Goal: Task Accomplishment & Management: Use online tool/utility

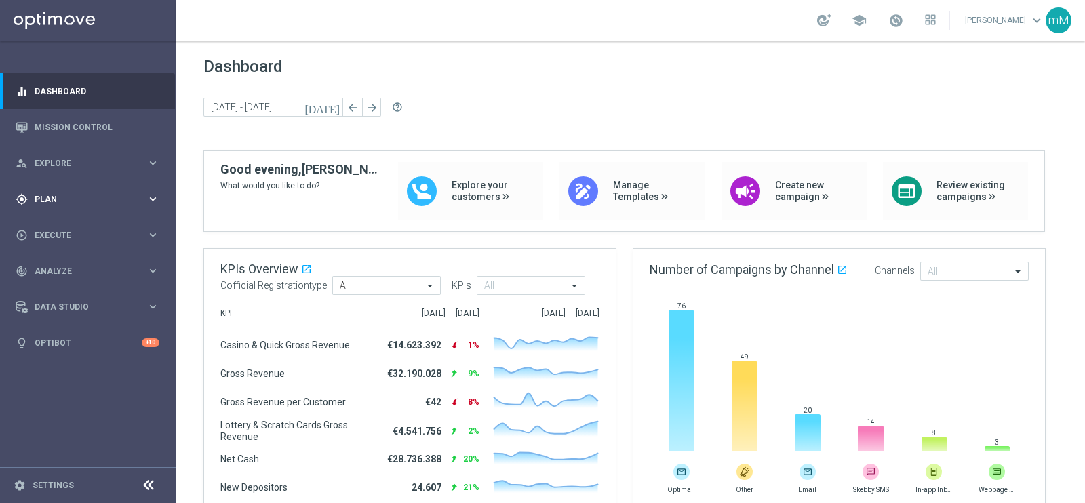
click at [81, 193] on div "gps_fixed Plan" at bounding box center [81, 199] width 131 height 12
click at [62, 264] on span "Templates" at bounding box center [84, 268] width 97 height 8
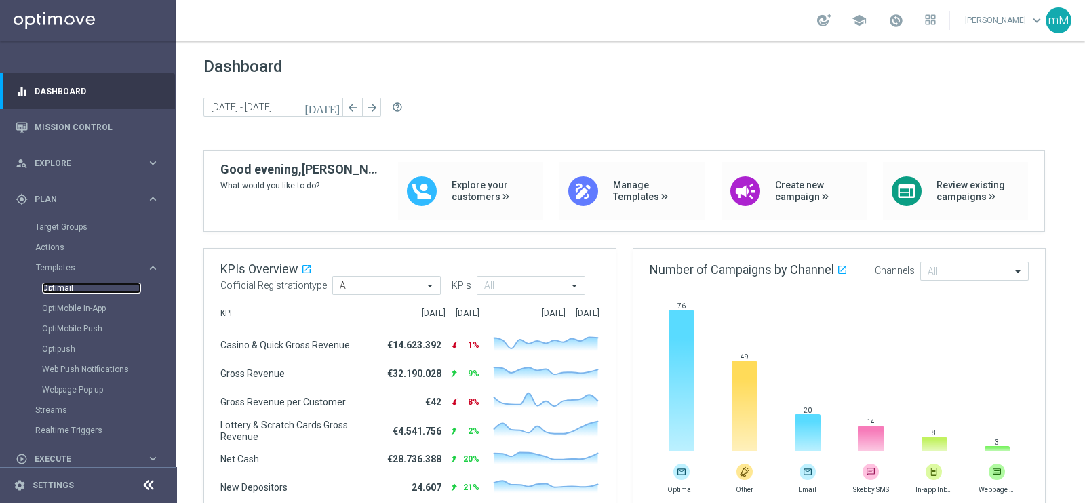
click at [66, 287] on link "Optimail" at bounding box center [91, 288] width 99 height 11
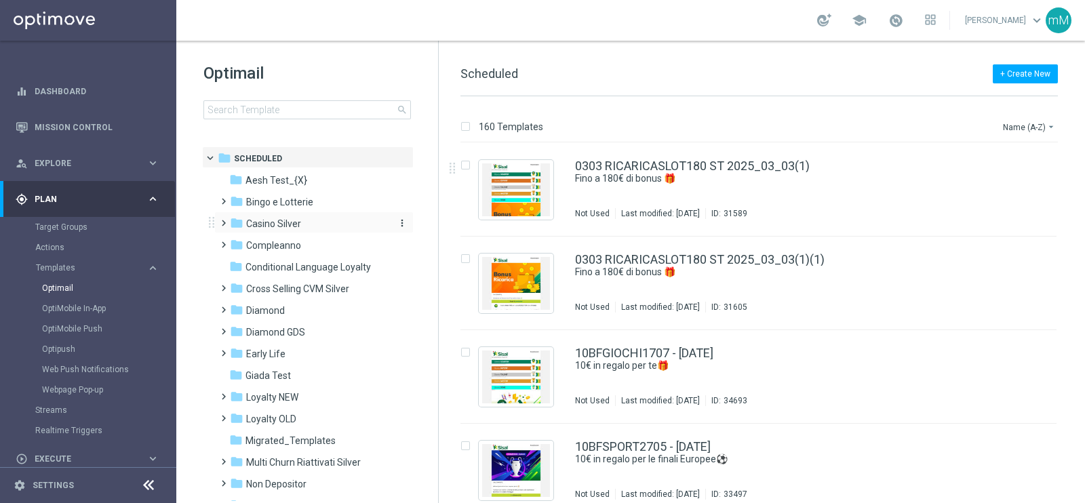
click at [279, 226] on span "Casino Silver" at bounding box center [273, 224] width 55 height 12
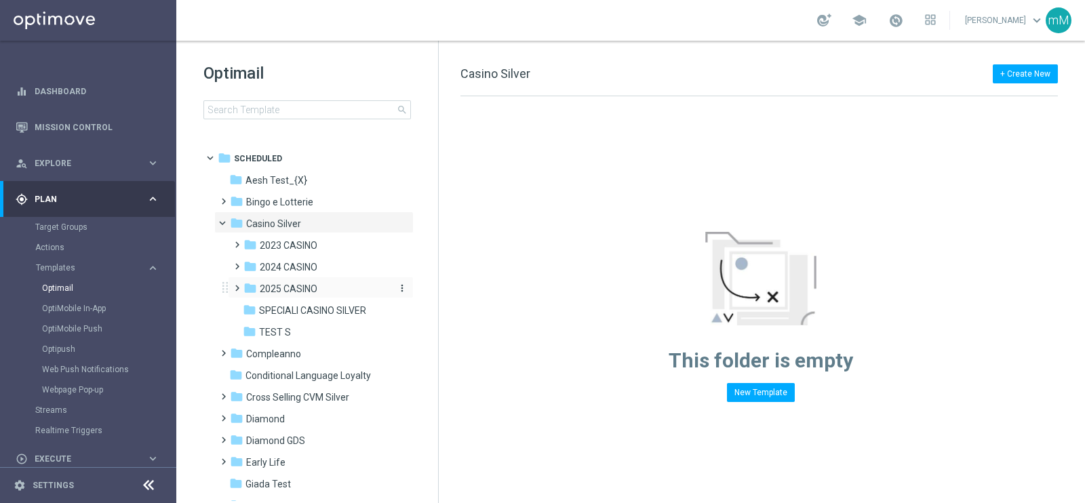
click at [305, 286] on span "2025 CASINO" at bounding box center [289, 289] width 58 height 12
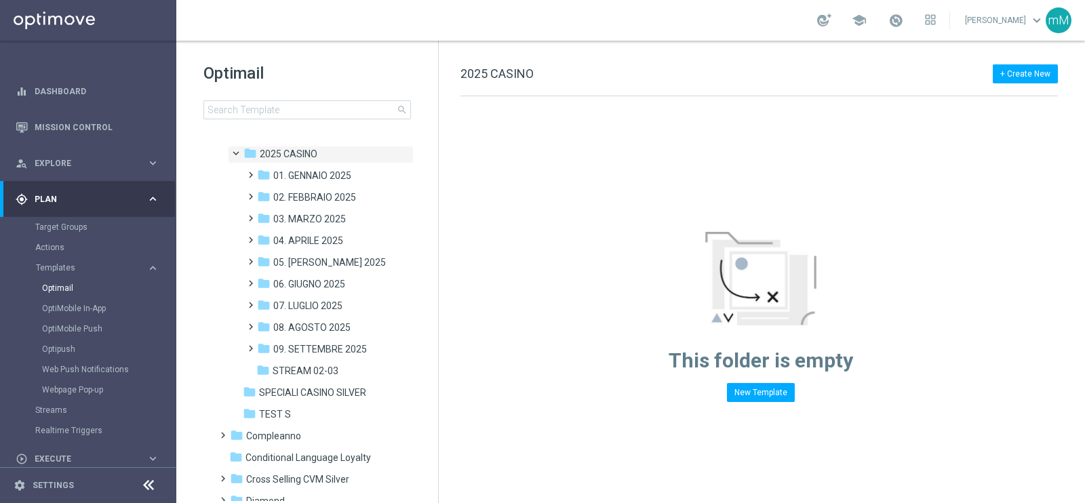
scroll to position [137, 0]
click at [324, 307] on span "07. LUGLIO 2025" at bounding box center [307, 304] width 69 height 12
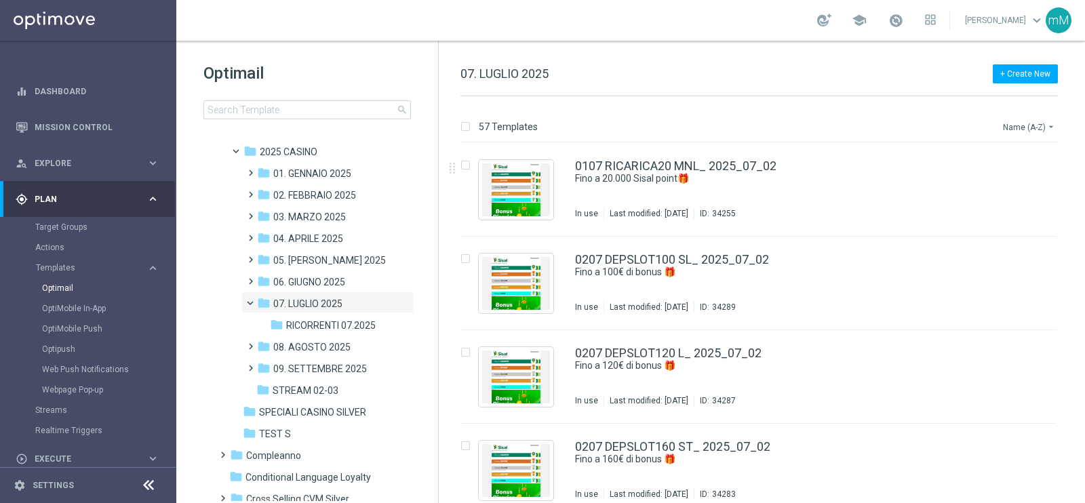
click at [868, 127] on button "Name (A-Z) arrow_drop_down" at bounding box center [1030, 127] width 56 height 16
click at [868, 181] on div "Date Modified (Newest)" at bounding box center [1004, 187] width 109 height 19
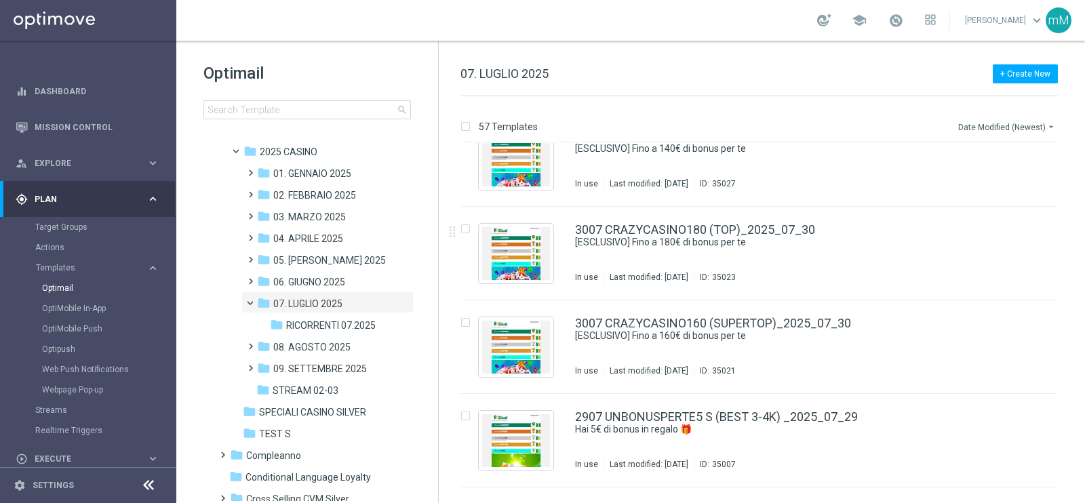
scroll to position [123, 0]
click at [868, 322] on icon "more_vert" at bounding box center [1042, 320] width 11 height 11
click at [868, 349] on div "Copy To" at bounding box center [987, 353] width 82 height 9
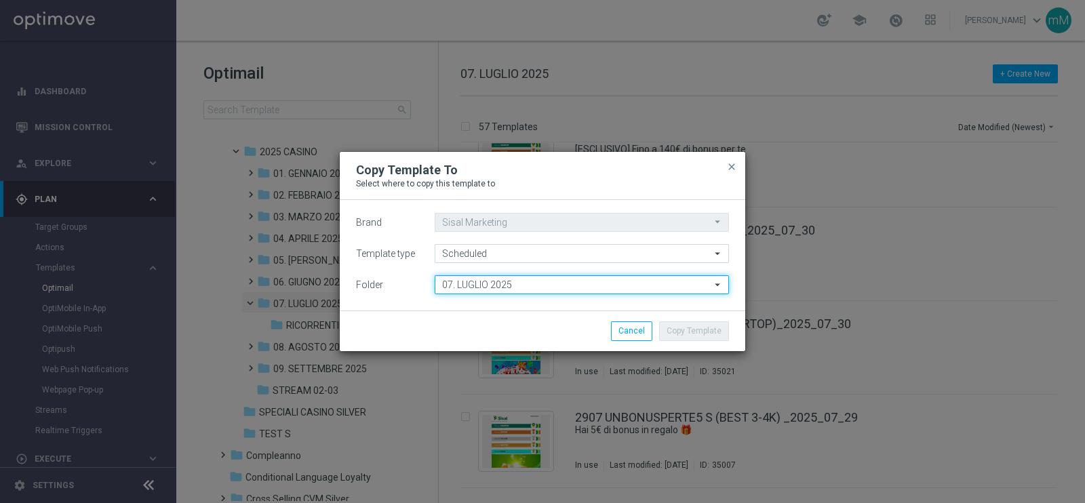
click at [515, 287] on input "07. LUGLIO 2025" at bounding box center [582, 284] width 294 height 19
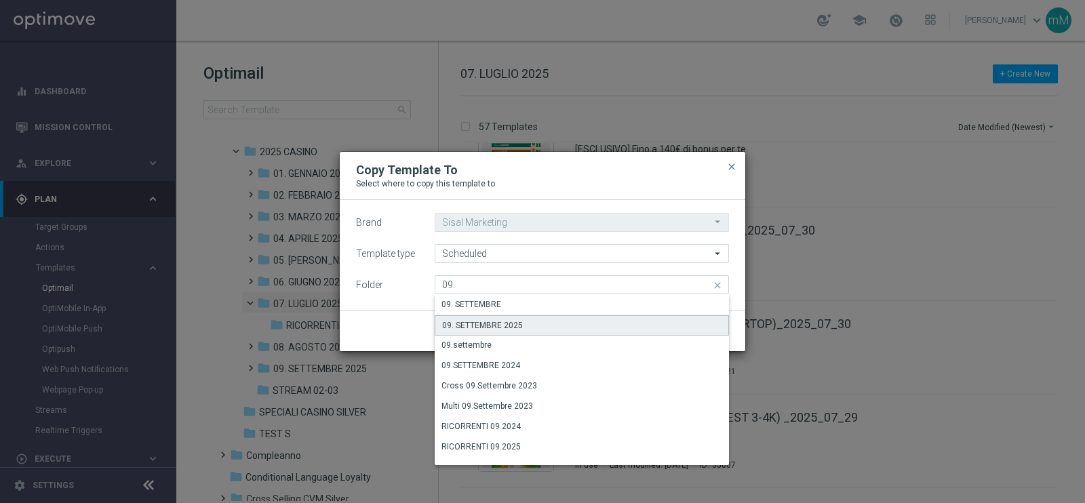
click at [511, 320] on div "09. SETTEMBRE 2025" at bounding box center [482, 326] width 81 height 12
type input "09. SETTEMBRE 2025"
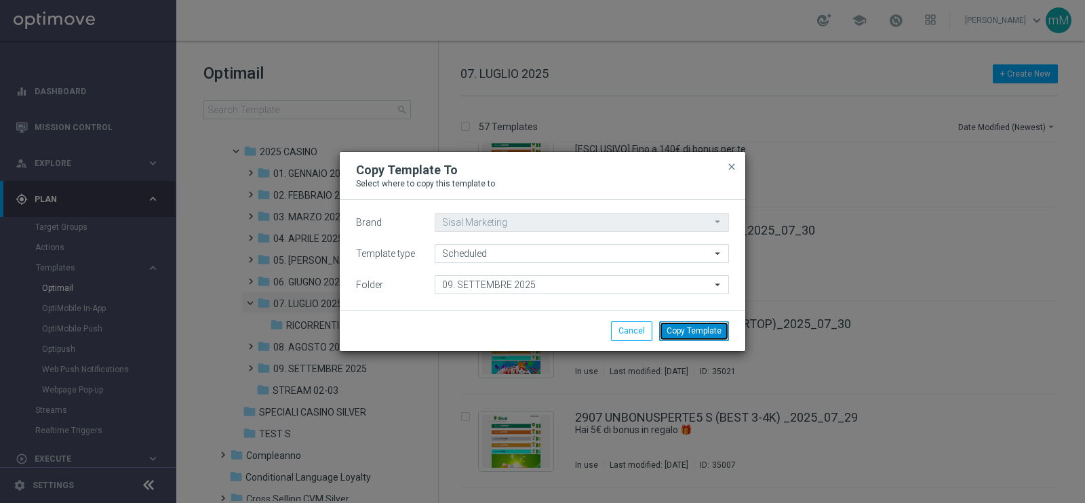
click at [674, 332] on button "Copy Template" at bounding box center [694, 331] width 70 height 19
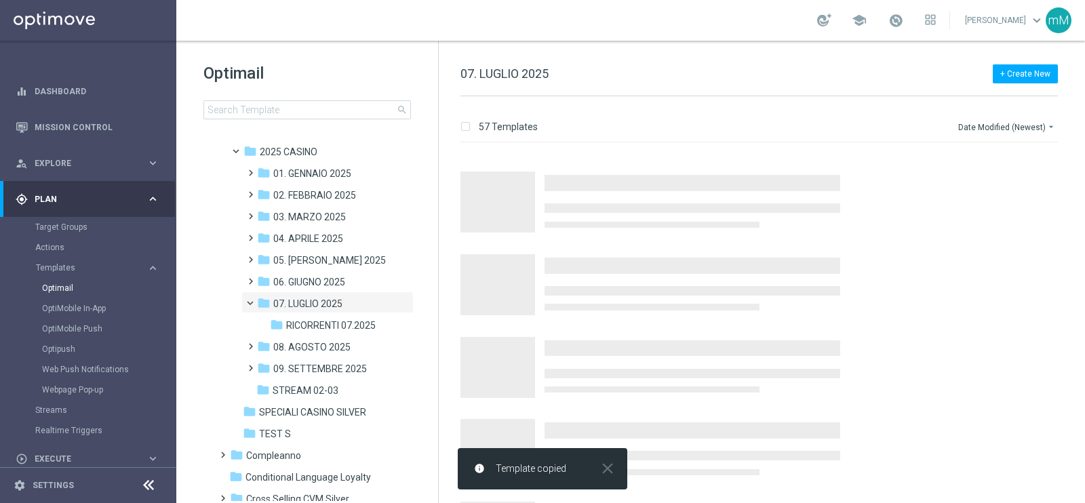
scroll to position [0, 0]
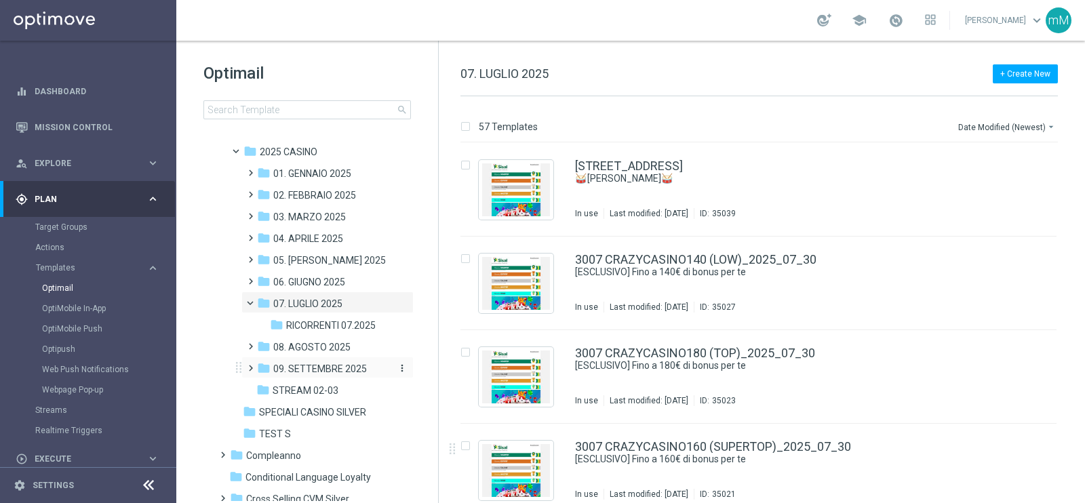
click at [315, 364] on span "09. SETTEMBRE 2025" at bounding box center [320, 369] width 94 height 12
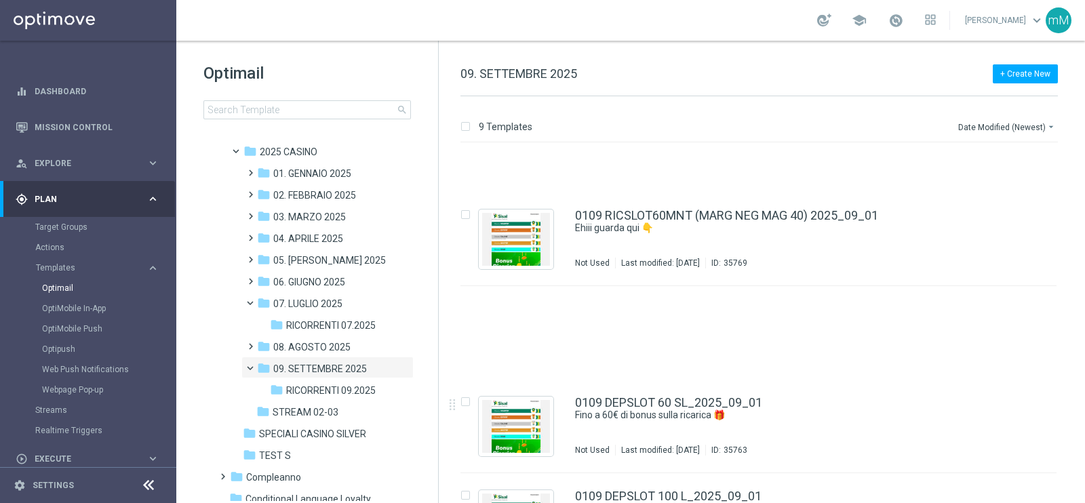
scroll to position [482, 0]
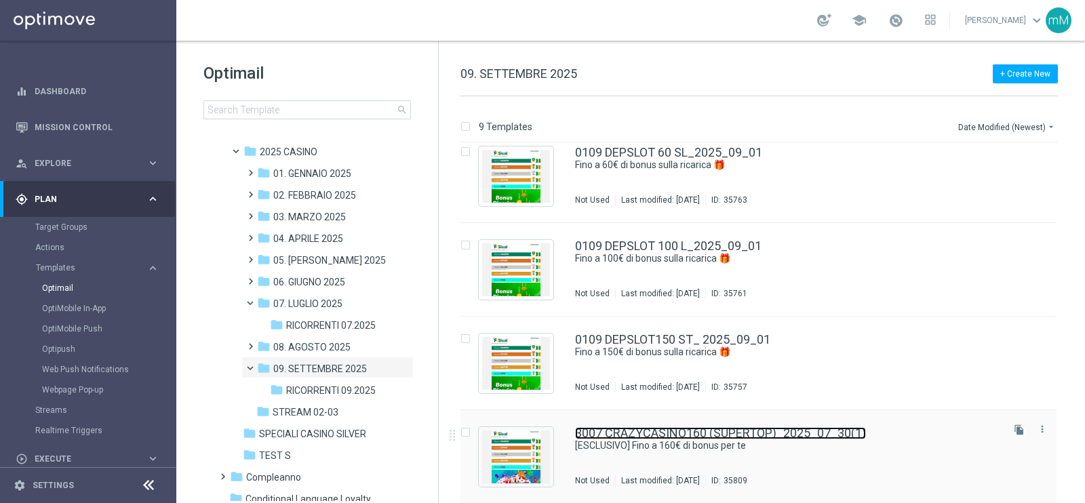
click at [733, 402] on link "3007 CRAZYCASINO160 (SUPERTOP)_2025_07_30(1)" at bounding box center [720, 433] width 291 height 12
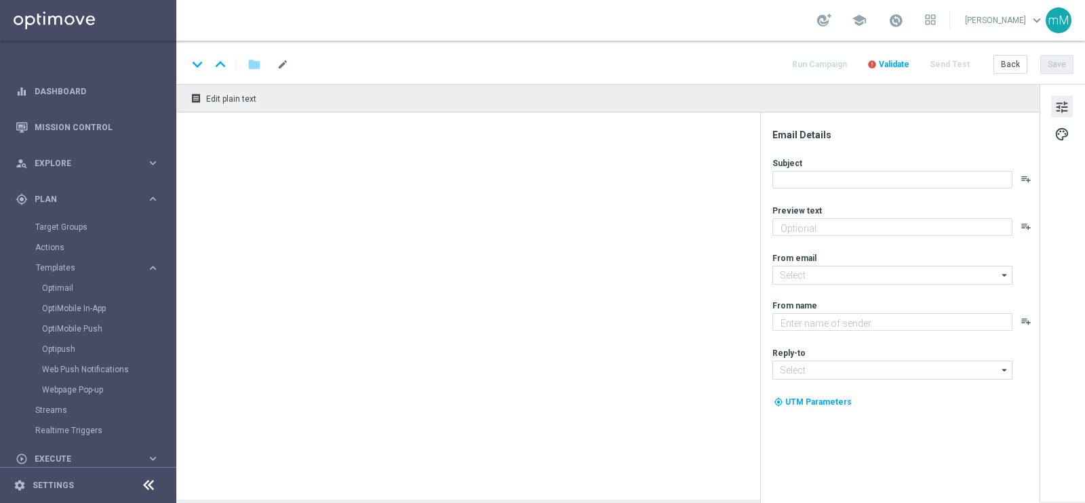
type input "3007 CRAZYCASINO160 (SUPERTOP)_2025_07_30(1)"
type textarea "Scopri la promozione che ti abbiamo riservato"
type textarea "Sisal"
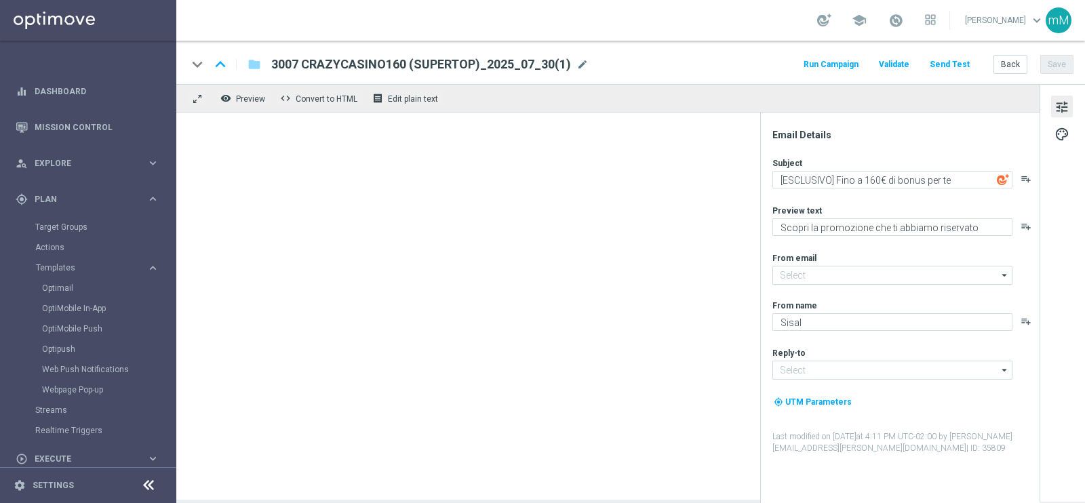
click at [580, 71] on div "3007 CRAZYCASINO160 (SUPERTOP)_2025_07_30(1) mode_edit" at bounding box center [429, 65] width 317 height 18
type input "[EMAIL_ADDRESS][DOMAIN_NAME]"
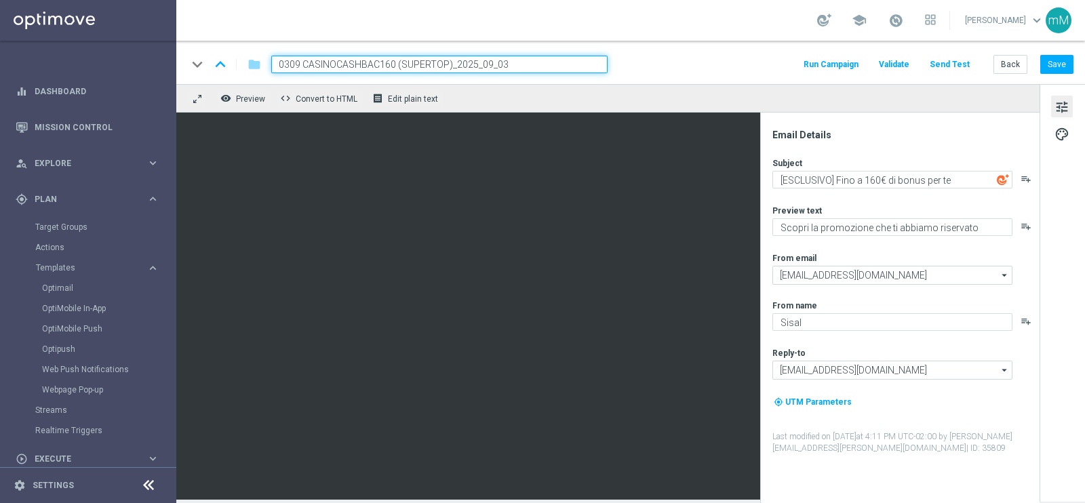
type input "0309 CASINOCASHBACK160 (SUPERTOP)_2025_09_03"
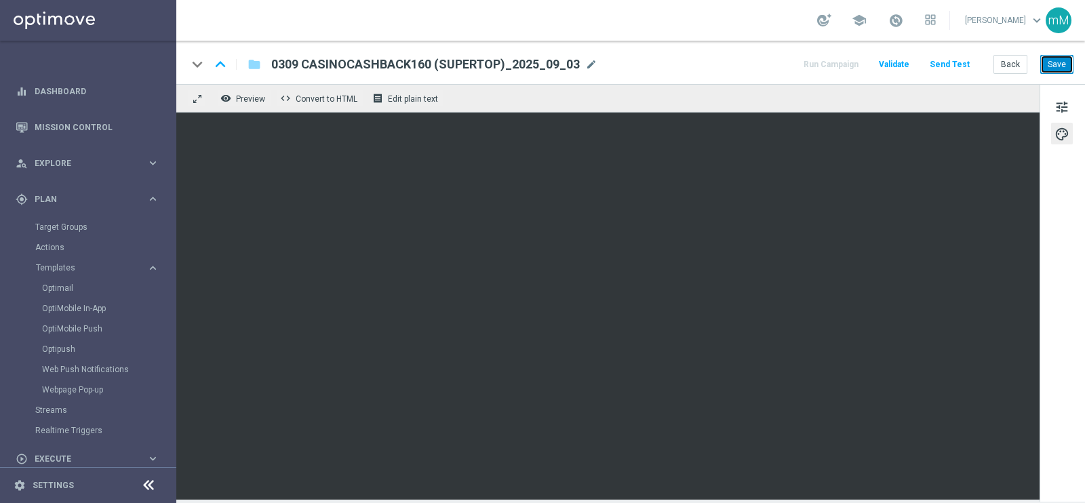
click at [868, 62] on button "Save" at bounding box center [1057, 64] width 33 height 19
click at [868, 62] on button "Back" at bounding box center [1011, 64] width 34 height 19
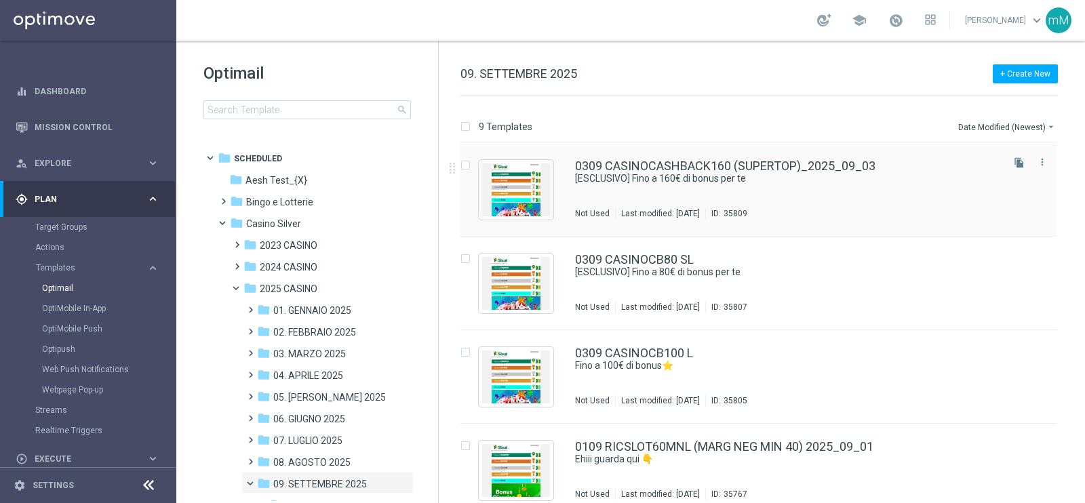
click at [712, 188] on div "0309 CASINOCASHBACK160 (SUPERTOP)_2025_09_03 [ESCLUSIVO] Fino a 160€ di bonus p…" at bounding box center [787, 189] width 425 height 59
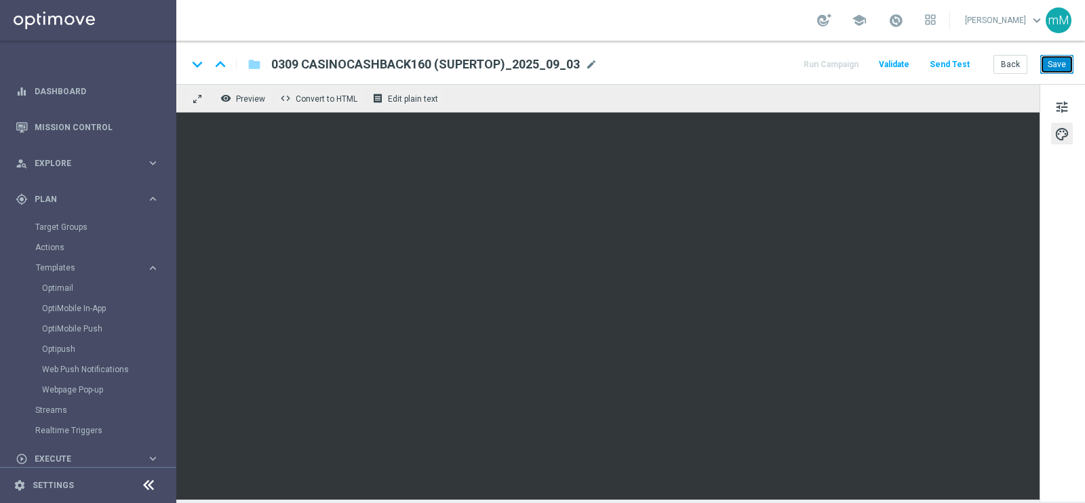
click at [868, 68] on button "Save" at bounding box center [1057, 64] width 33 height 19
click at [868, 59] on button "Back" at bounding box center [1011, 64] width 34 height 19
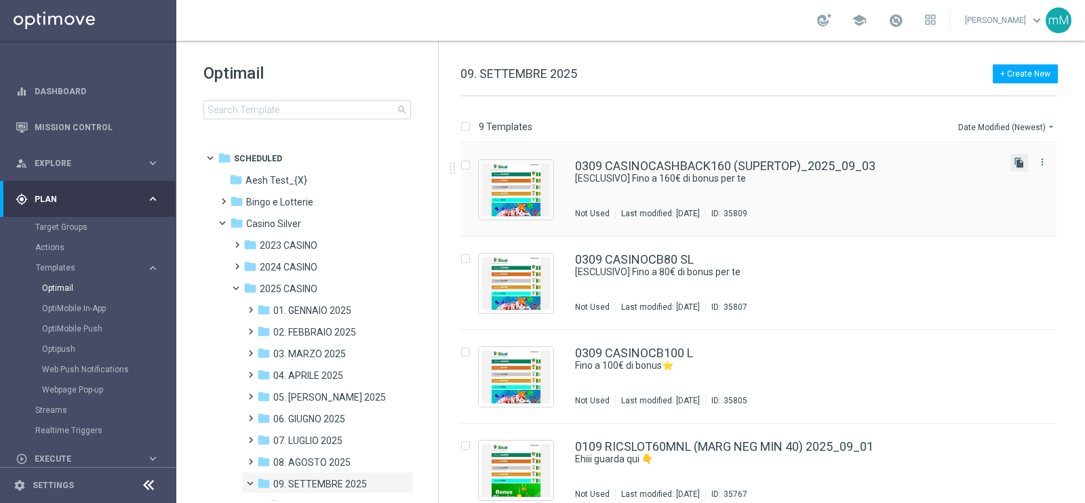
click at [868, 163] on icon "file_copy" at bounding box center [1019, 162] width 11 height 11
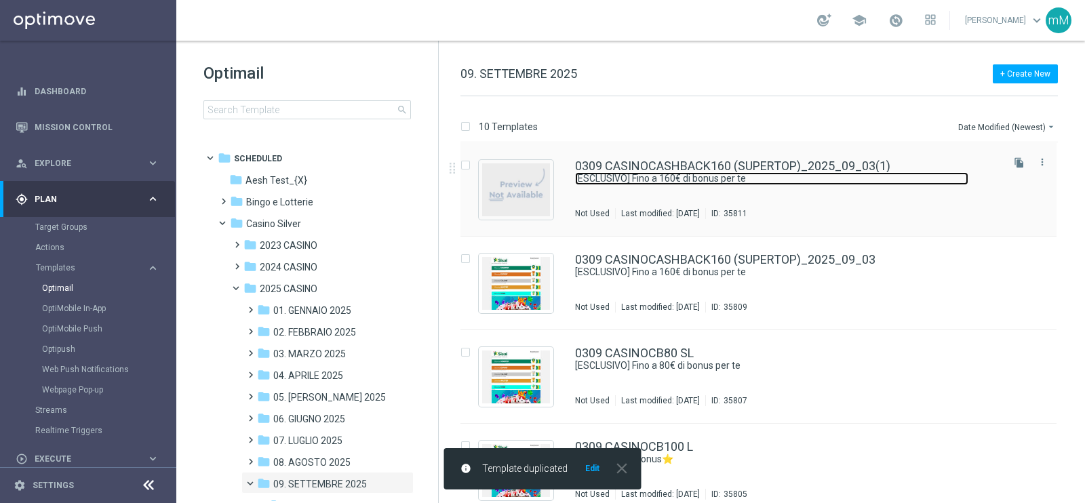
click at [712, 174] on link "[ESCLUSIVO] Fino a 160€ di bonus per te" at bounding box center [771, 178] width 393 height 13
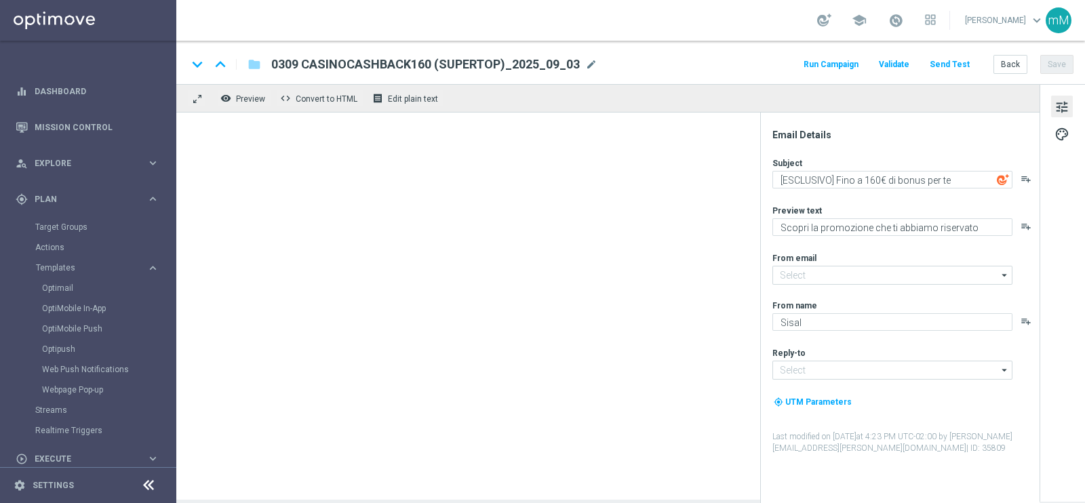
type input "[EMAIL_ADDRESS][DOMAIN_NAME]"
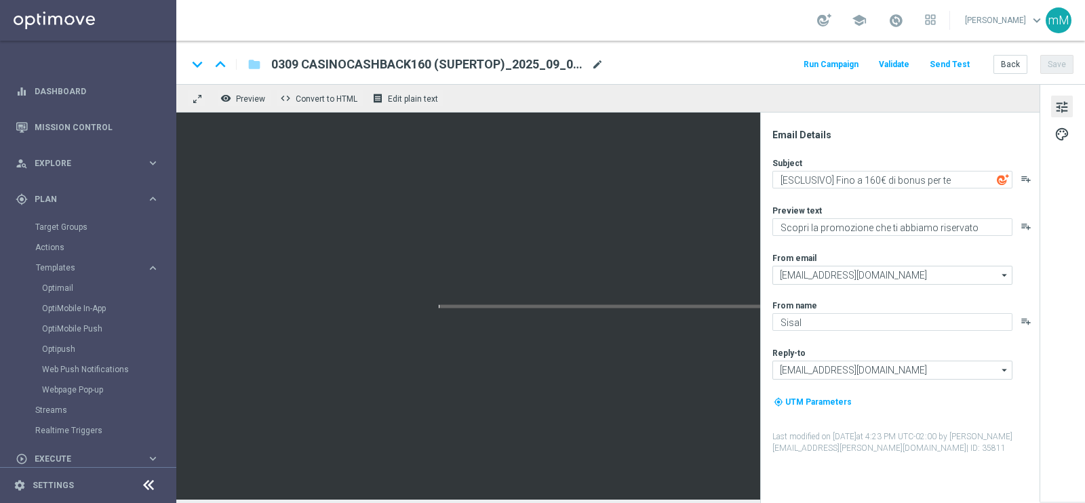
click at [595, 69] on span "mode_edit" at bounding box center [598, 64] width 12 height 12
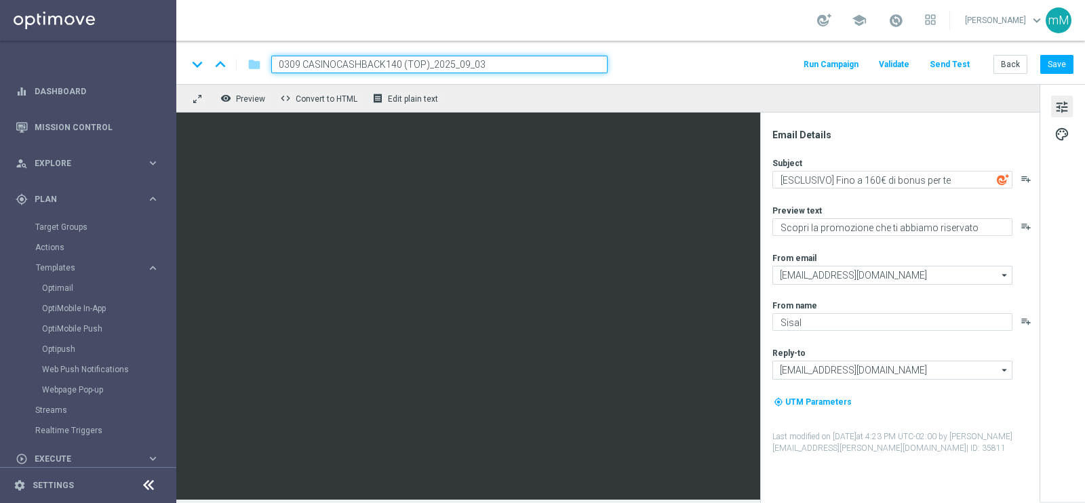
type input "0309 CASINOCASHBACK140 (TOP)_2025_09_03"
click at [868, 180] on textarea "[ESCLUSIVO] Fino a 160€ di bonus per te" at bounding box center [893, 180] width 240 height 18
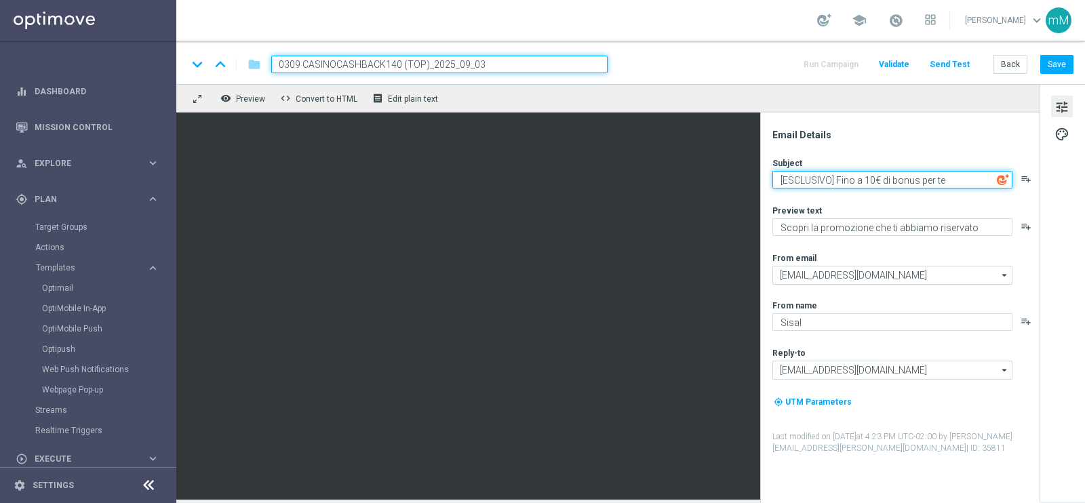
type textarea "[ESCLUSIVO] Fino a 140€ di bonus per te"
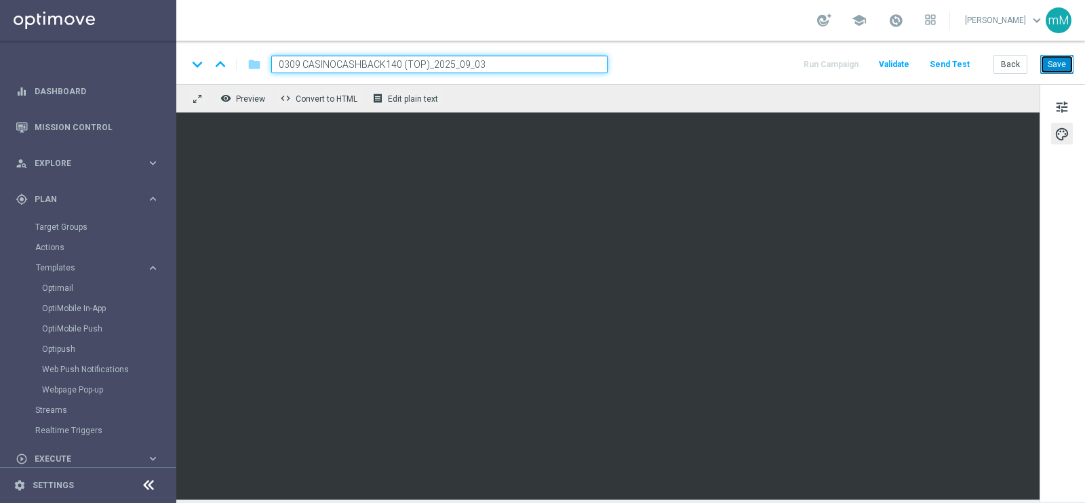
click at [868, 63] on button "Save" at bounding box center [1057, 64] width 33 height 19
click at [868, 55] on button "Back" at bounding box center [1011, 64] width 34 height 19
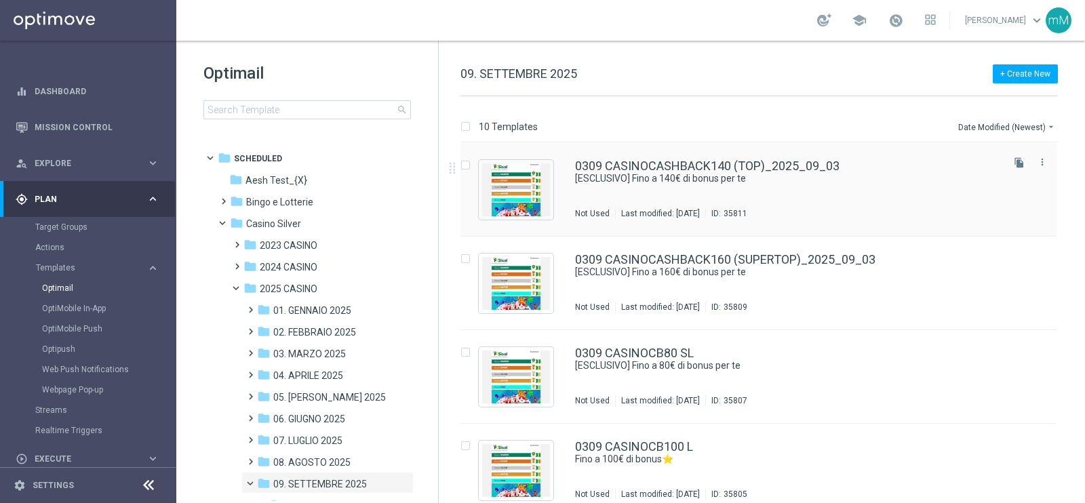
click at [698, 200] on div "0309 CASINOCASHBACK140 (TOP)_2025_09_03 [ESCLUSIVO] Fino a 140€ di bonus per te…" at bounding box center [787, 189] width 425 height 59
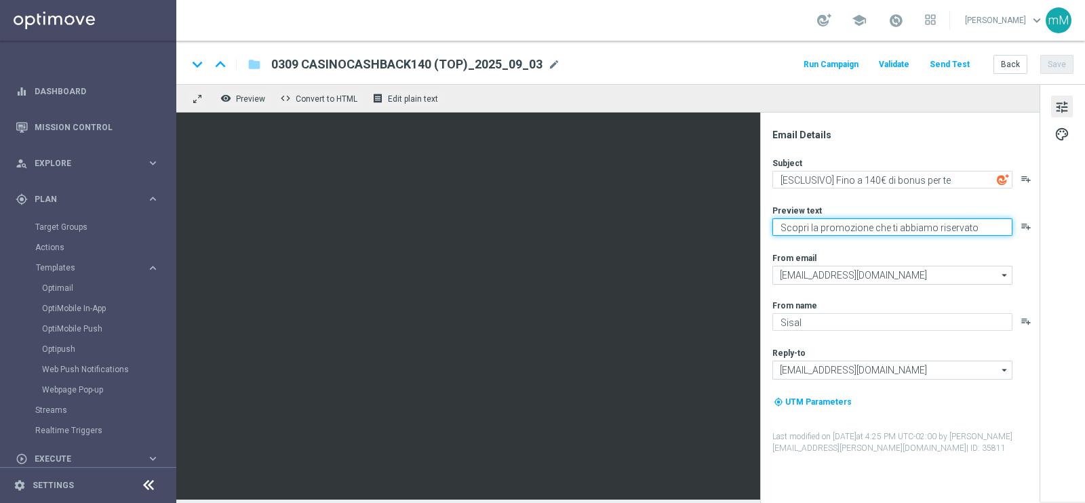
click at [844, 231] on textarea "Scopri la promozione che ti abbiamo riservato" at bounding box center [893, 227] width 240 height 18
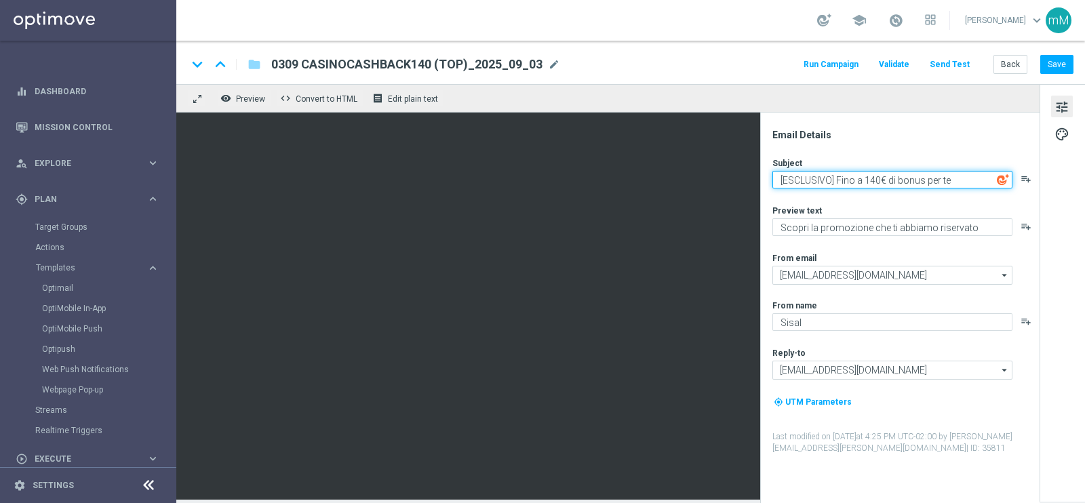
click at [865, 178] on textarea "[ESCLUSIVO] Fino a 140€ di bonus per te" at bounding box center [893, 180] width 240 height 18
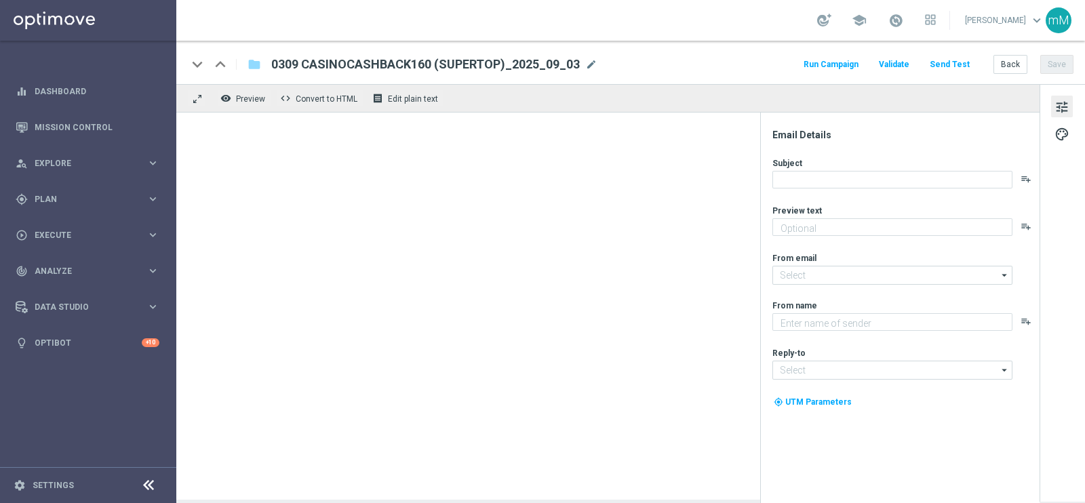
type textarea "Scopri la promozione che ti abbiamo riservato"
type input "[EMAIL_ADDRESS][DOMAIN_NAME]"
type textarea "Sisal"
type input "[EMAIL_ADDRESS][DOMAIN_NAME]"
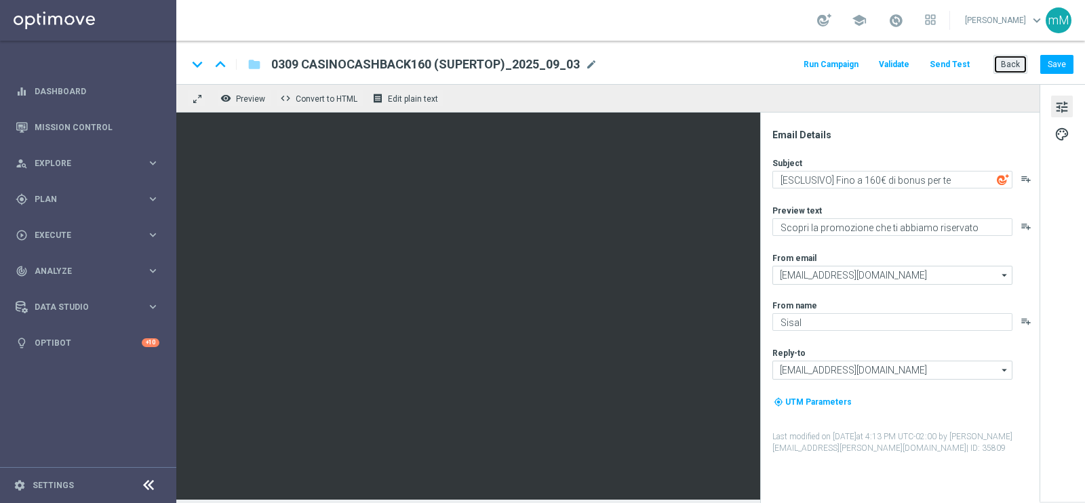
click at [1012, 58] on button "Back" at bounding box center [1011, 64] width 34 height 19
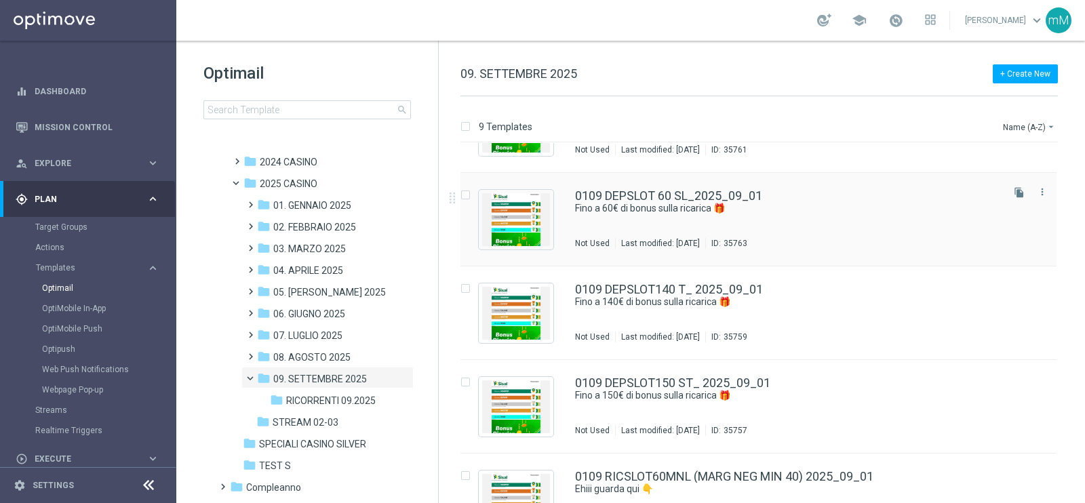
scroll to position [64, 0]
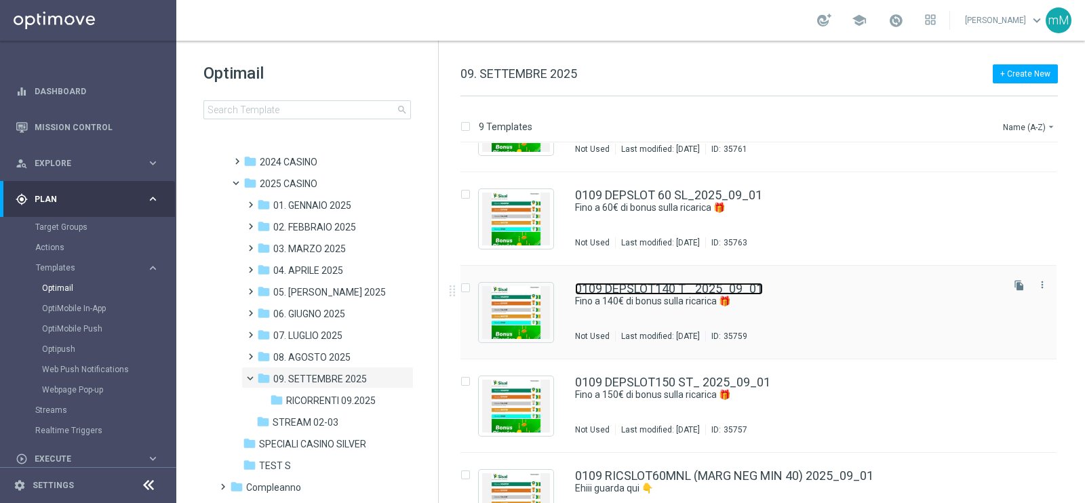
click at [658, 291] on link "0109 DEPSLOT140 T_ 2025_09_01" at bounding box center [669, 289] width 188 height 12
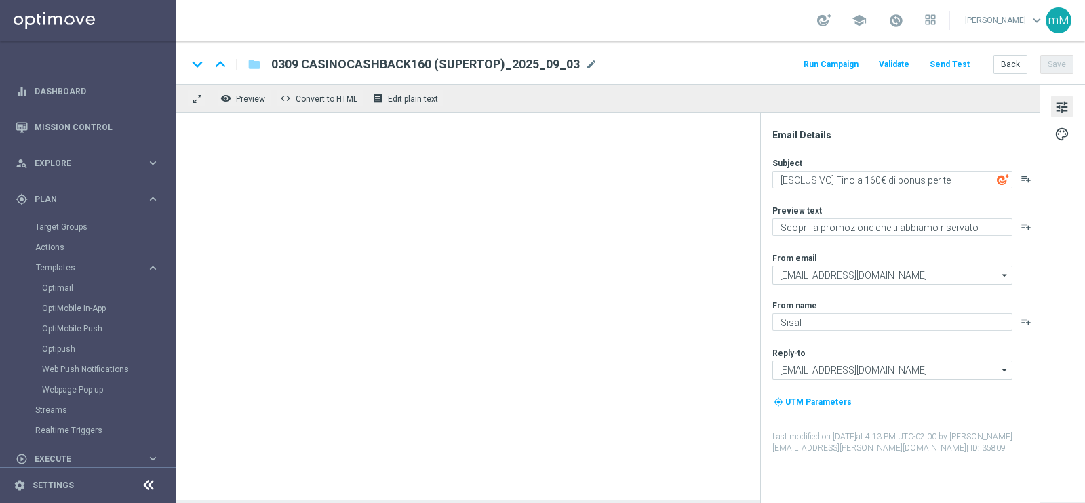
type textarea "Fino a 140€ di bonus sulla ricarica 🎁​"
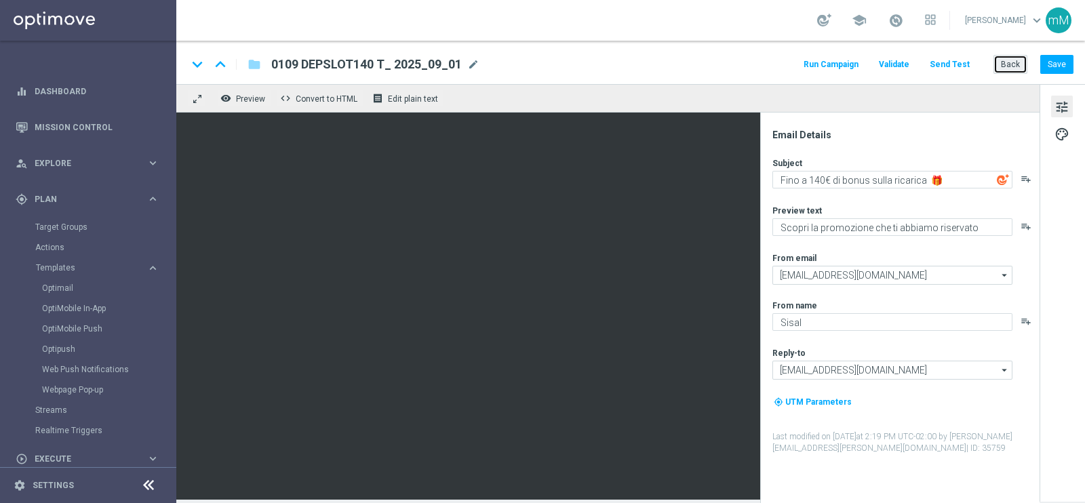
click at [1005, 60] on button "Back" at bounding box center [1011, 64] width 34 height 19
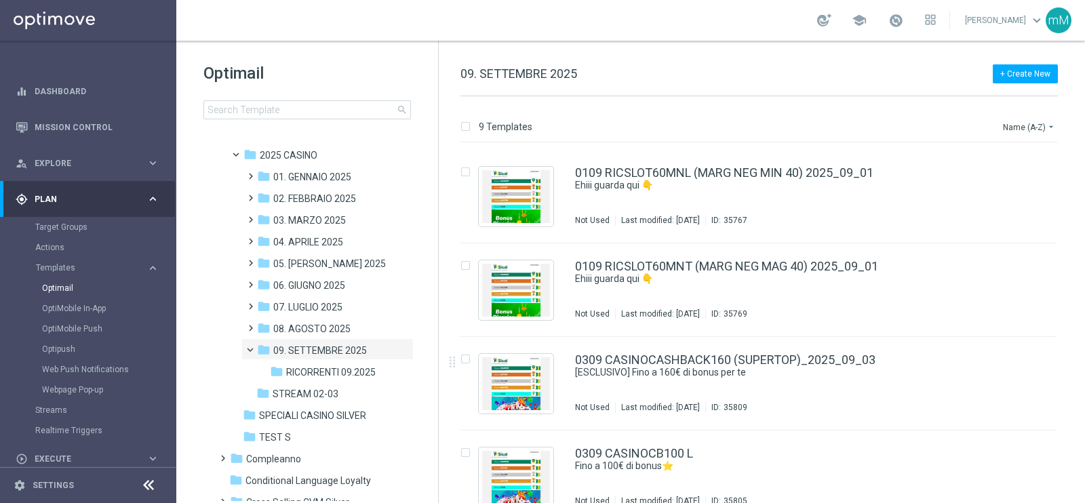
scroll to position [482, 0]
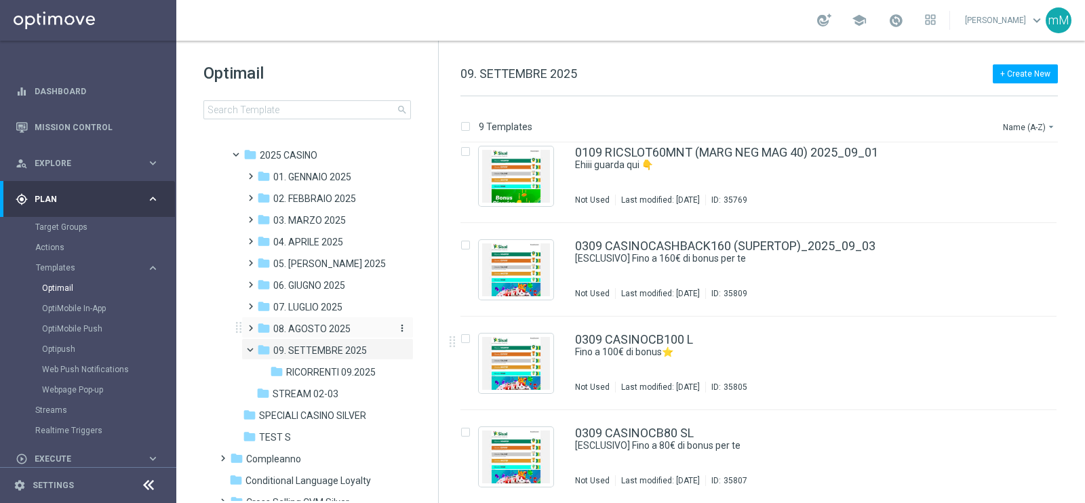
click at [332, 332] on span "08. AGOSTO 2025" at bounding box center [311, 329] width 77 height 12
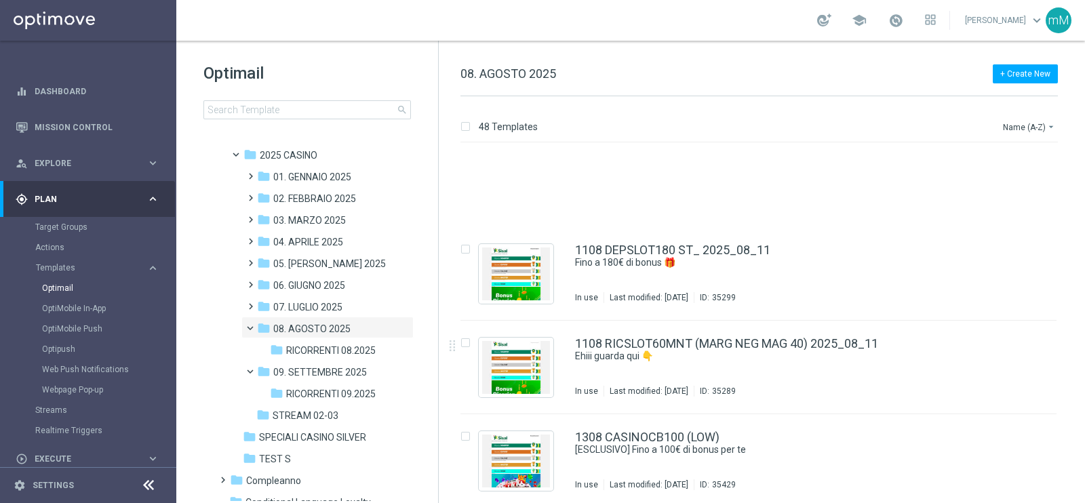
scroll to position [1458, 0]
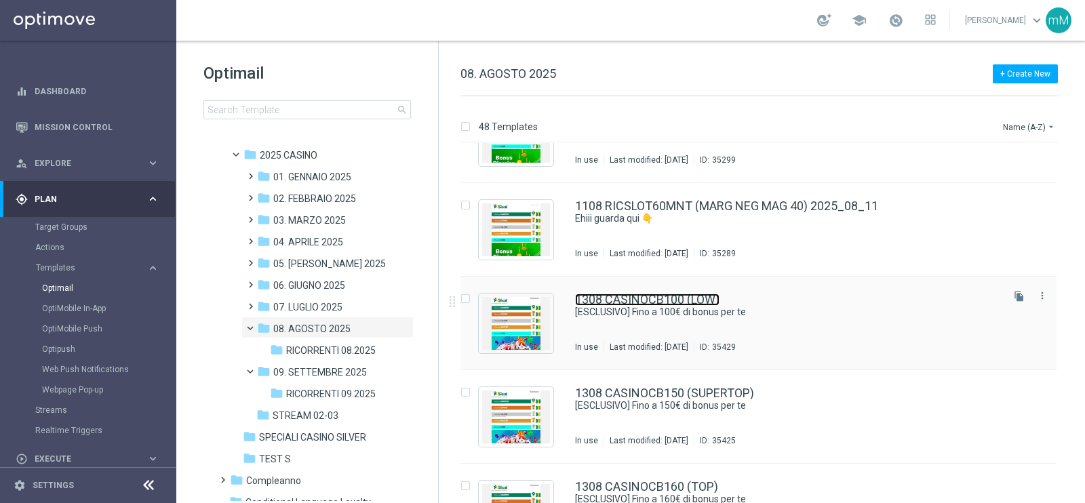
click at [686, 305] on link "1308 CASINOCB100 (LOW)" at bounding box center [647, 300] width 144 height 12
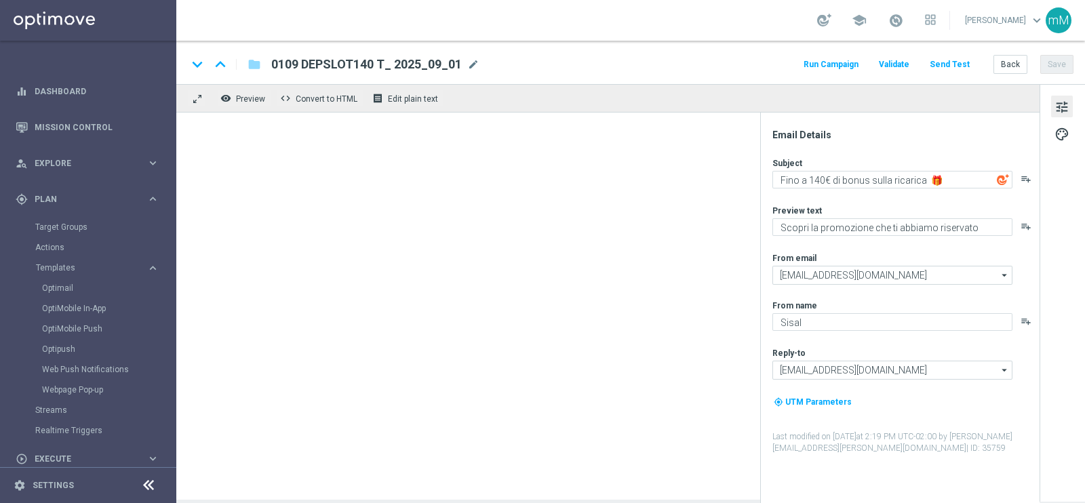
type textarea "[ESCLUSIVO] Fino a 100€ di bonus per te"
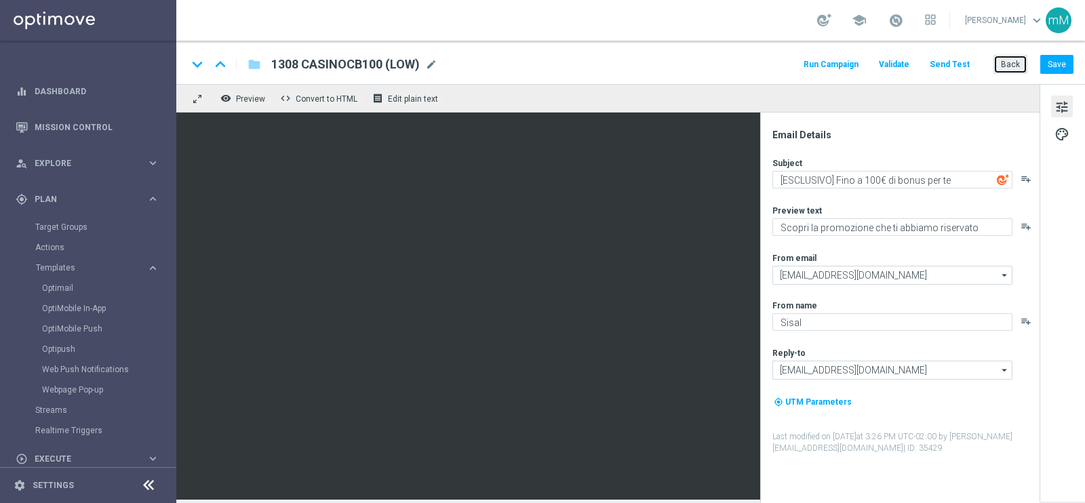
click at [1008, 69] on button "Back" at bounding box center [1011, 64] width 34 height 19
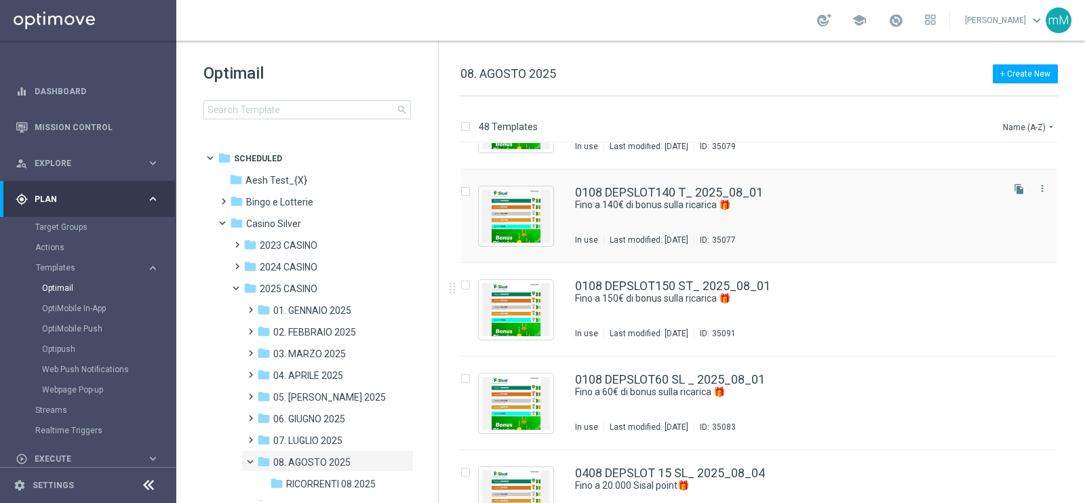
scroll to position [116, 0]
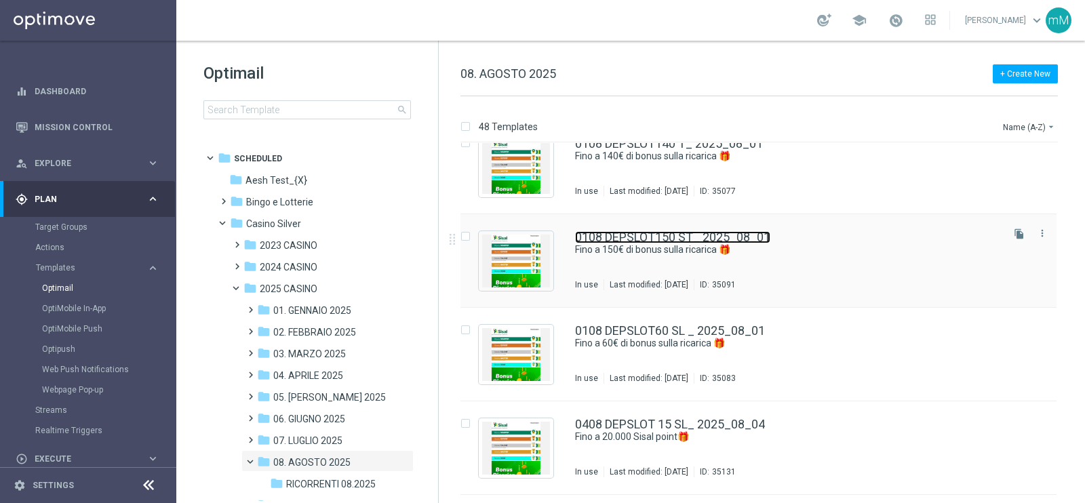
click at [712, 236] on link "0108 DEPSLOT150 ST_ 2025_08_01" at bounding box center [672, 237] width 195 height 12
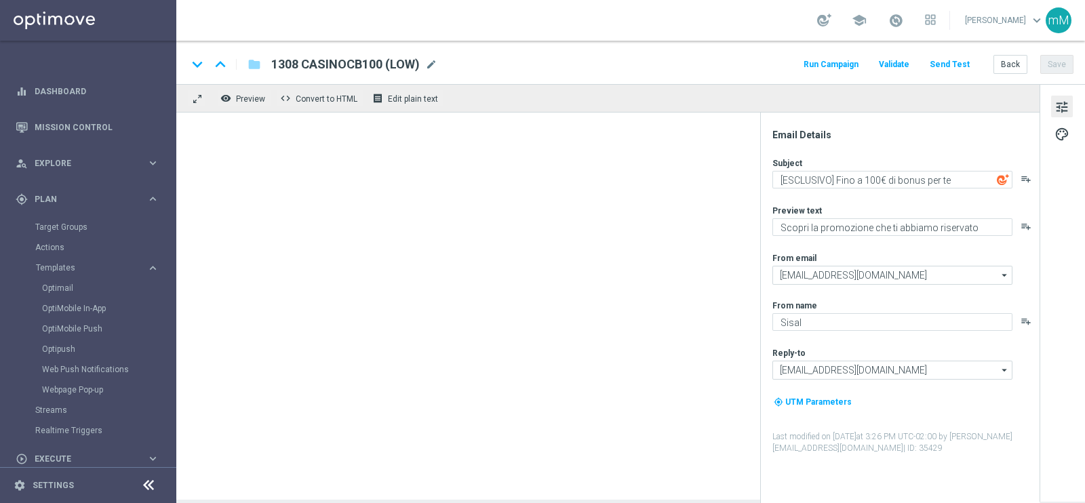
type textarea "Fino a 150€ di bonus sulla ricarica 🎁"
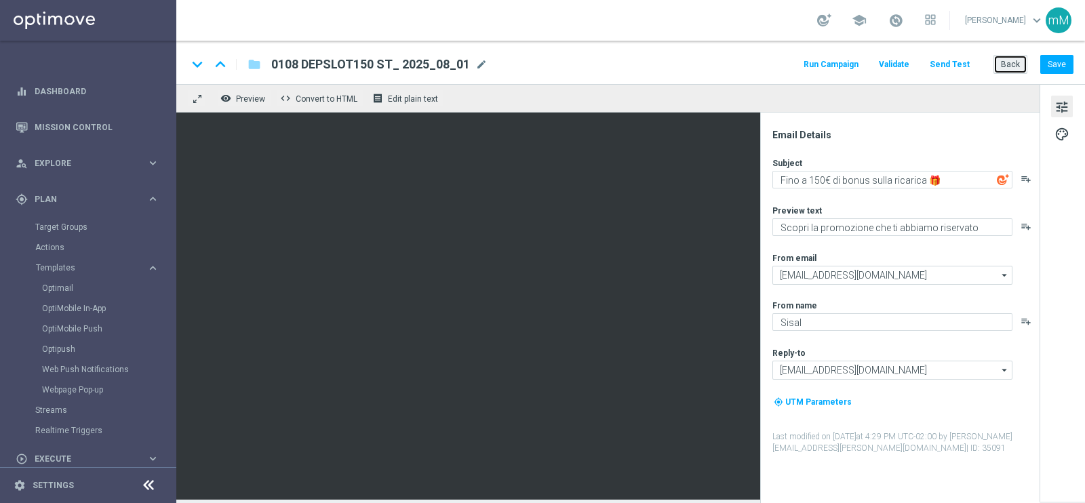
click at [1022, 60] on button "Back" at bounding box center [1011, 64] width 34 height 19
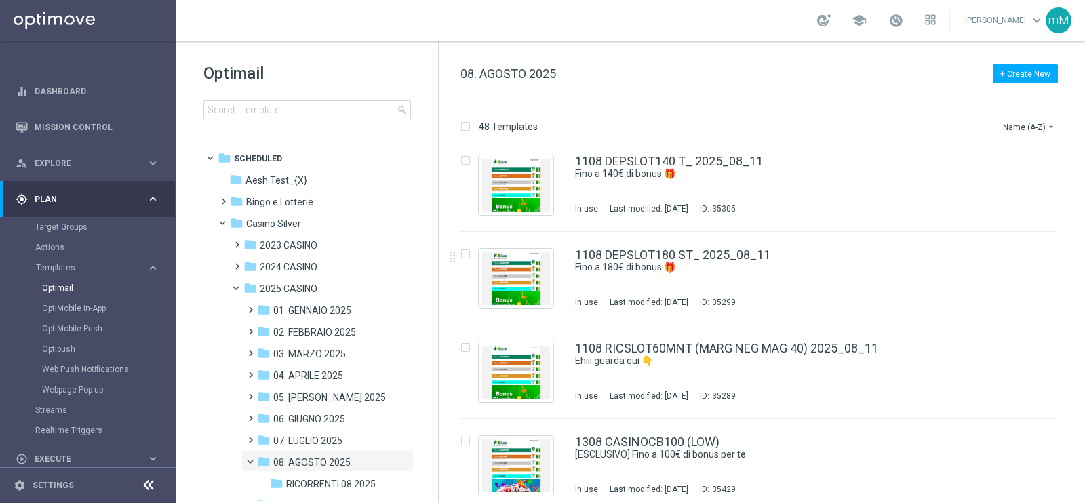
scroll to position [1315, 0]
click at [689, 311] on div "1108 DEPSLOT180 ST_ 2025_08_11 Fino a 180€ di bonus 🎁​ In use Last modified: [D…" at bounding box center [759, 279] width 596 height 94
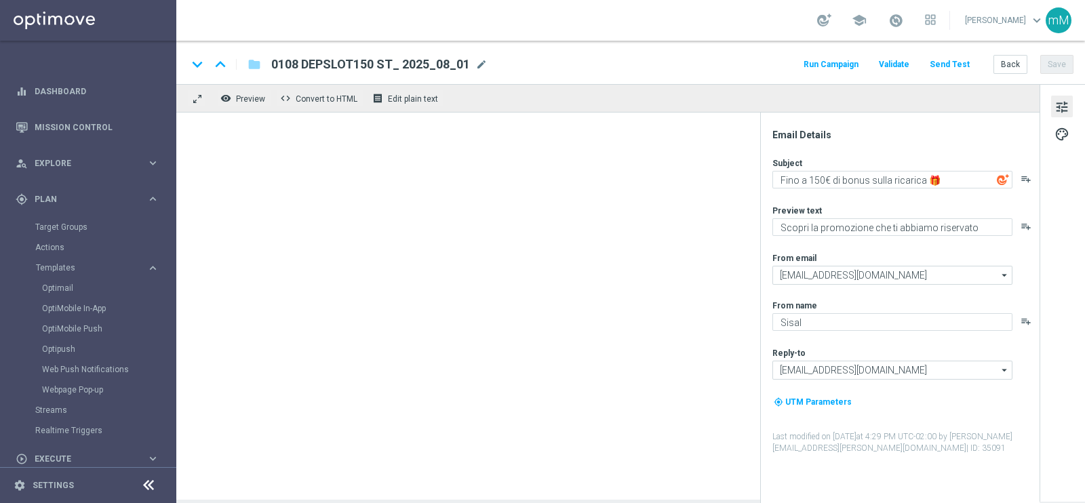
type textarea "Fino a 180€ di bonus 🎁​"
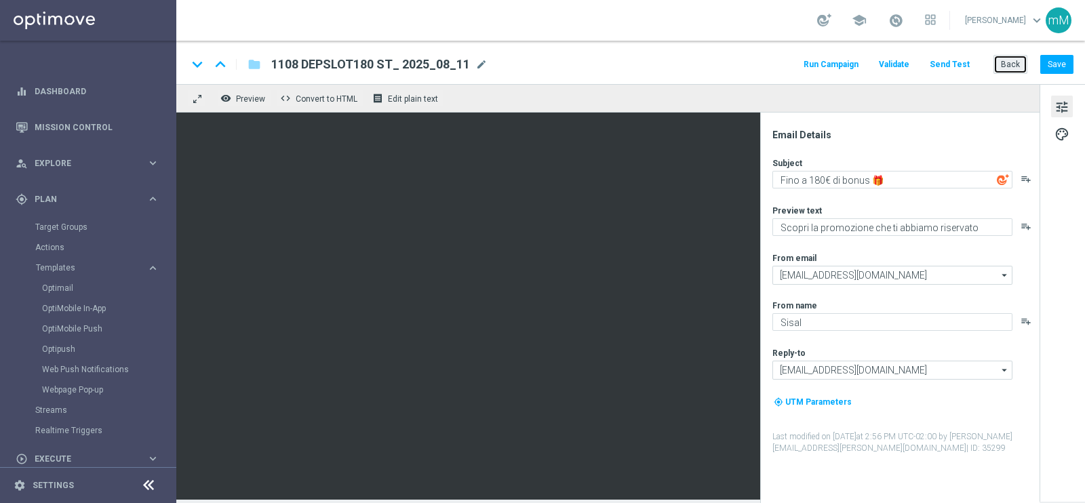
click at [1015, 63] on button "Back" at bounding box center [1011, 64] width 34 height 19
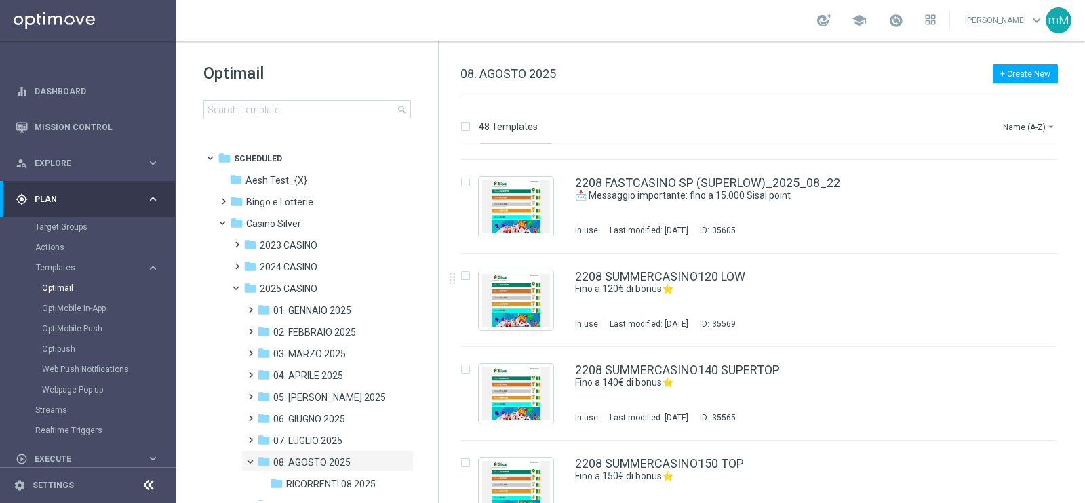
scroll to position [2608, 0]
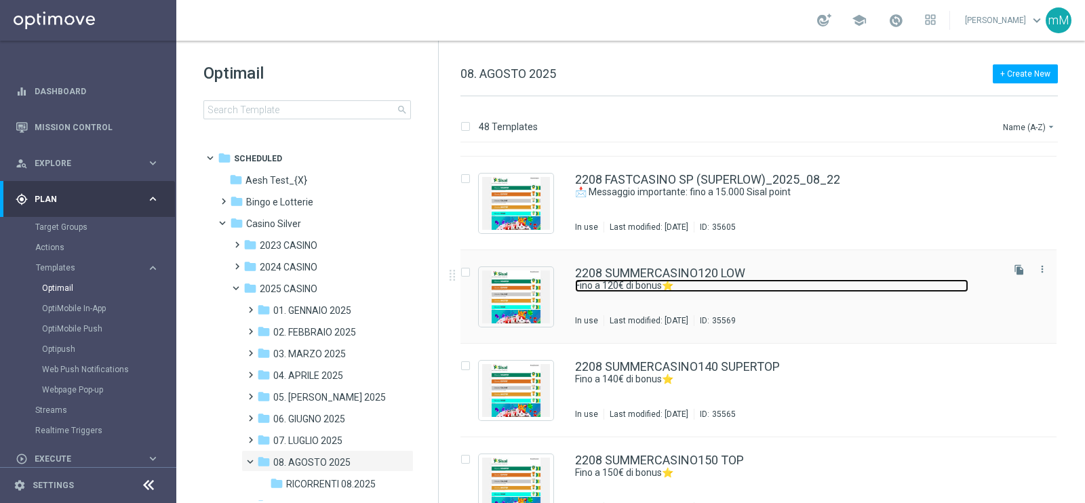
click at [663, 286] on link "Fino a 120€ di bonus⭐" at bounding box center [771, 285] width 393 height 13
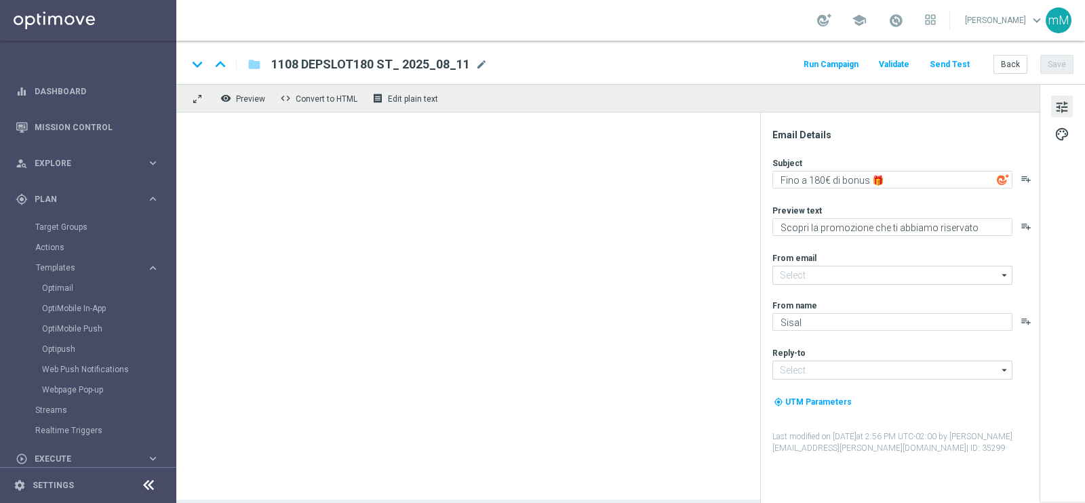
type input "[EMAIL_ADDRESS][DOMAIN_NAME]"
type textarea "Fino a 120€ di bonus⭐"
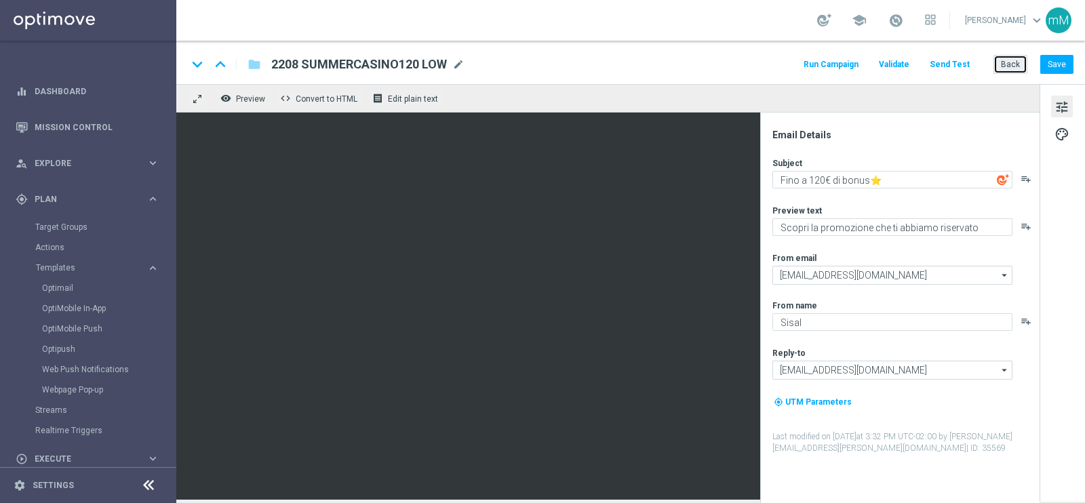
click at [1004, 69] on button "Back" at bounding box center [1011, 64] width 34 height 19
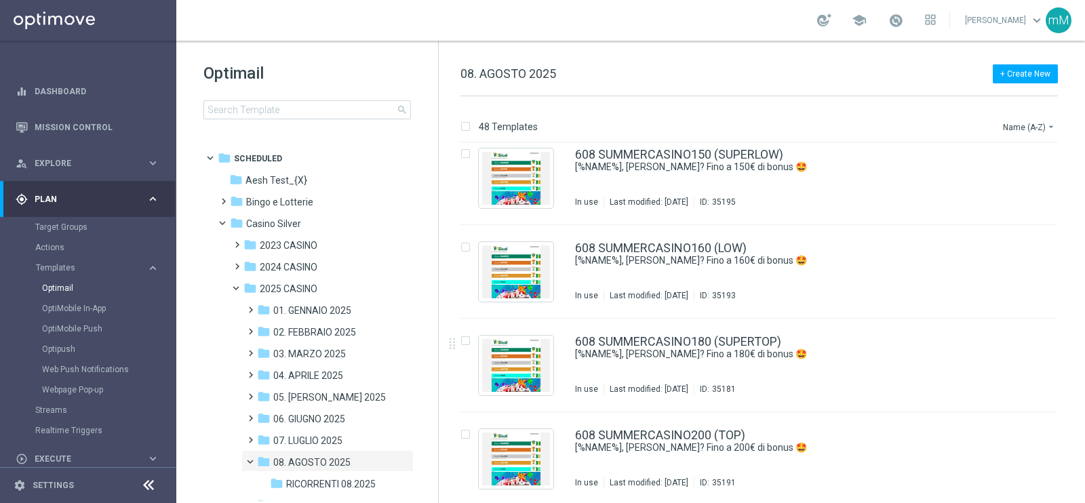
scroll to position [4133, 0]
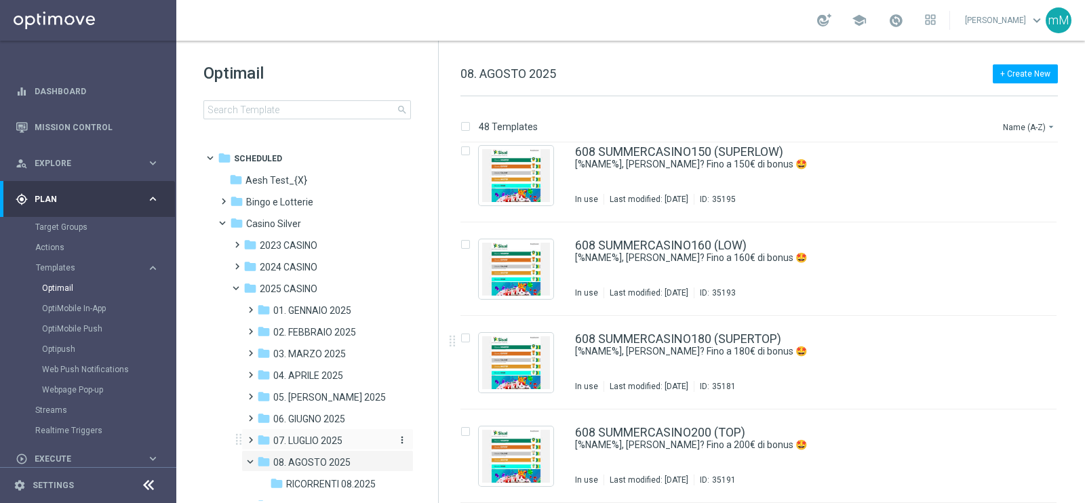
click at [302, 440] on span "07. LUGLIO 2025" at bounding box center [307, 441] width 69 height 12
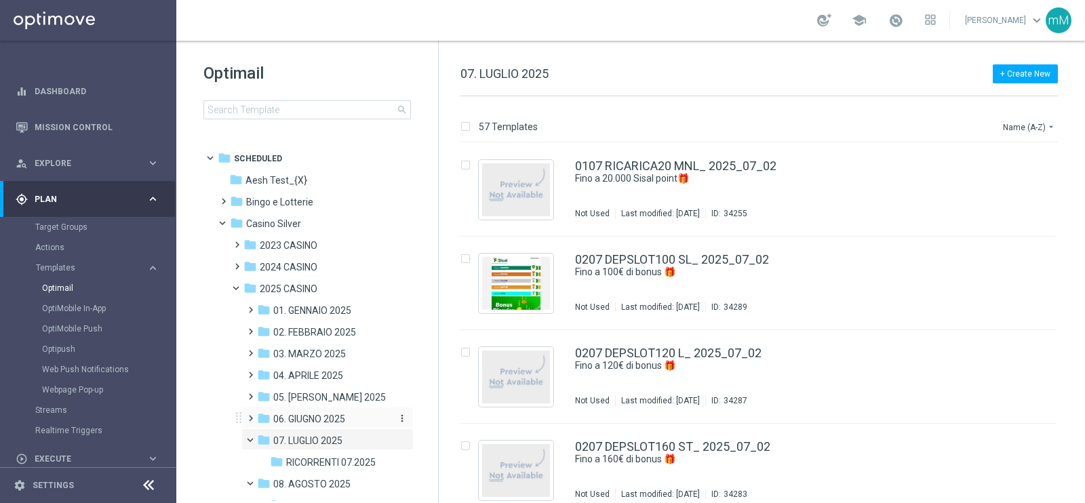
click at [308, 415] on span "06. GIUGNO 2025" at bounding box center [309, 419] width 72 height 12
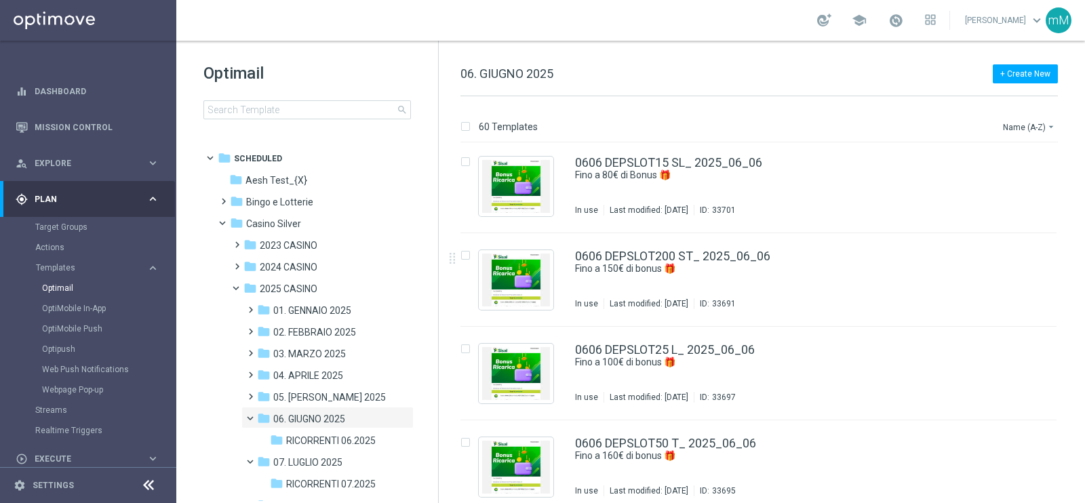
scroll to position [193, 0]
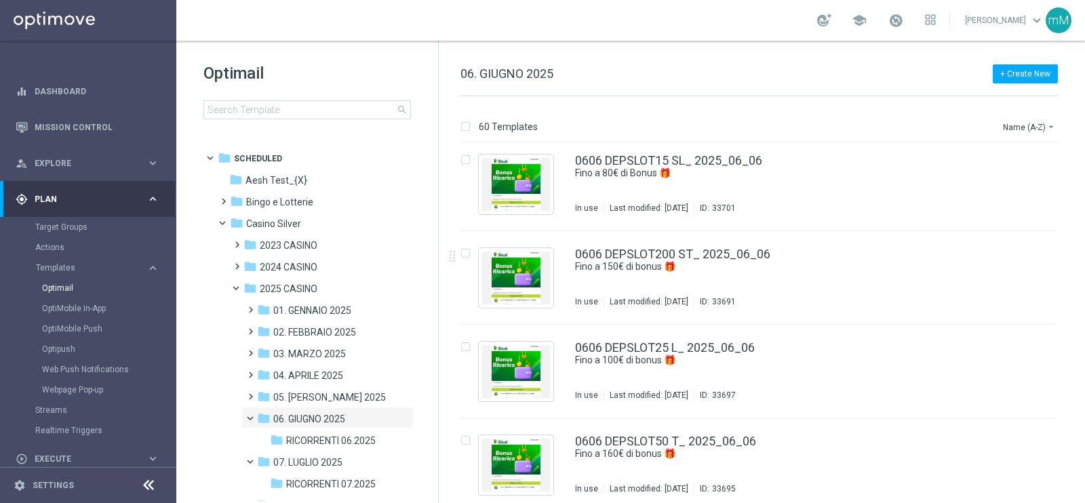
click at [642, 286] on div "0606 DEPSLOT200 ST_ 2025_06_06 Fino a 150€ di bonus 🎁​ In use Last modified: [D…" at bounding box center [787, 277] width 425 height 59
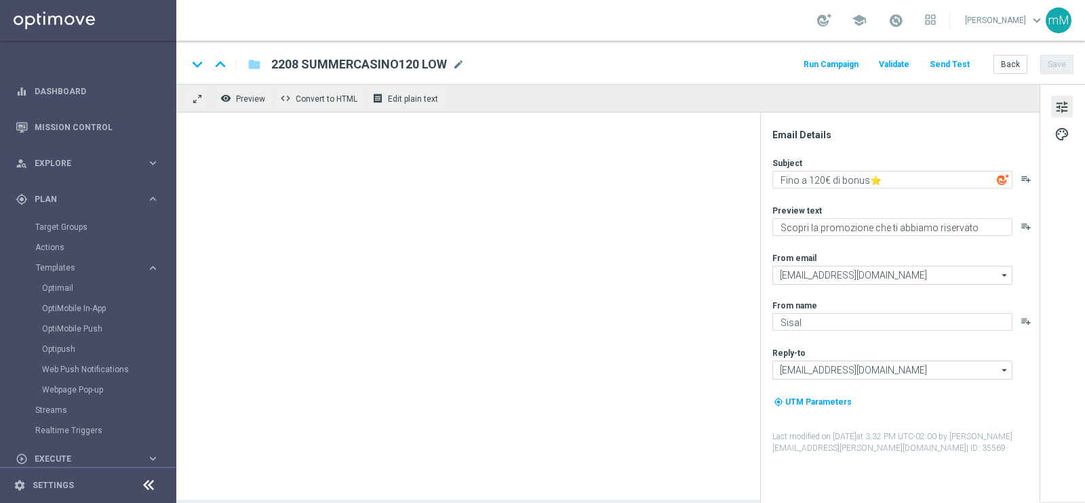
type textarea "Fino a 150€ di bonus 🎁​"
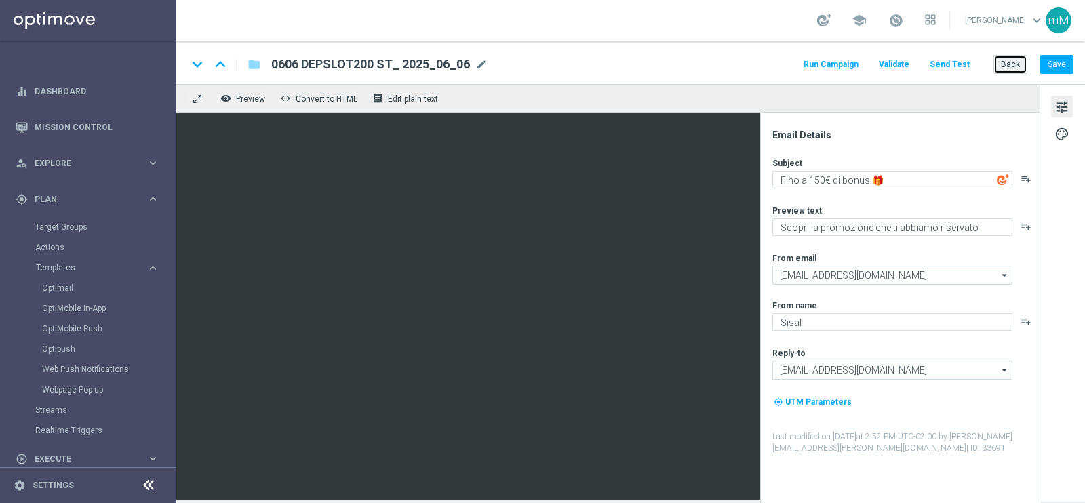
click at [1011, 60] on button "Back" at bounding box center [1011, 64] width 34 height 19
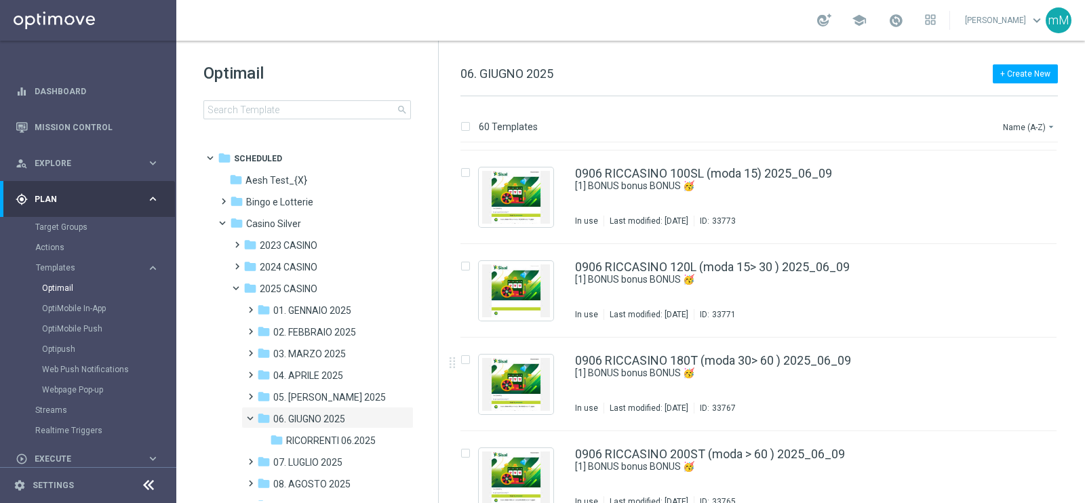
scroll to position [578, 0]
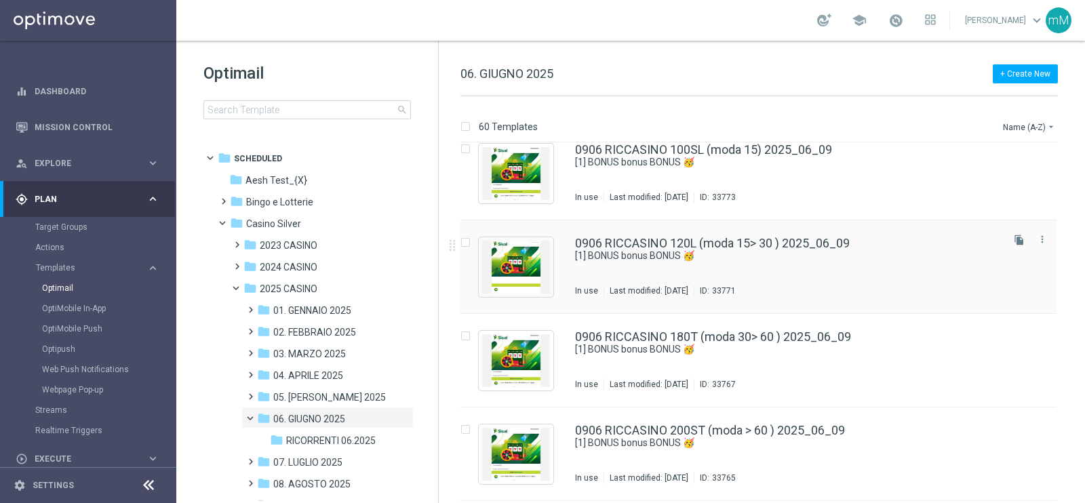
click at [675, 269] on div "0906 RICCASINO 120L (moda 15> 30 ) 2025_06_09 [1] BONUS bonus BONUS 🥳 In use La…" at bounding box center [787, 266] width 425 height 59
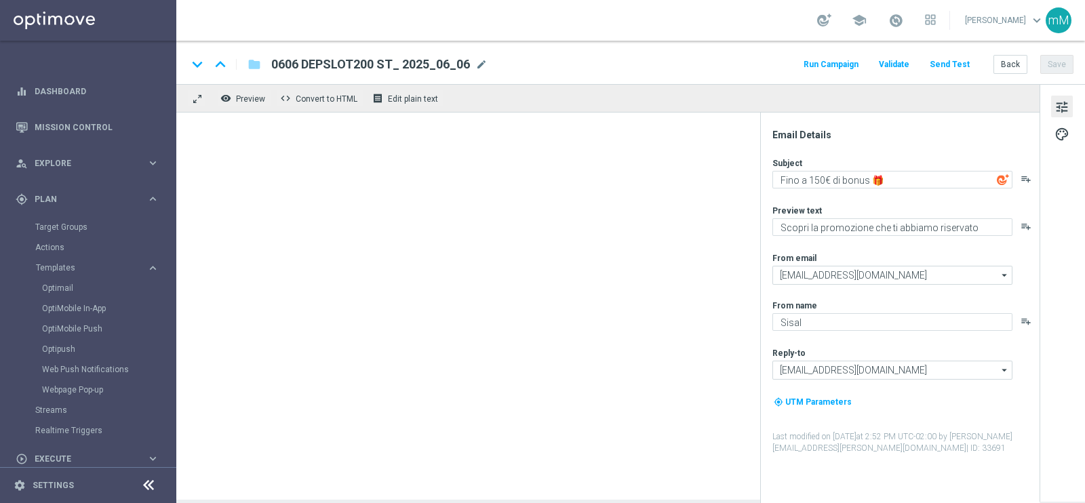
type textarea "[1] BONUS bonus BONUS 🥳"
type textarea "Fino a 120€ di bonus per te!"
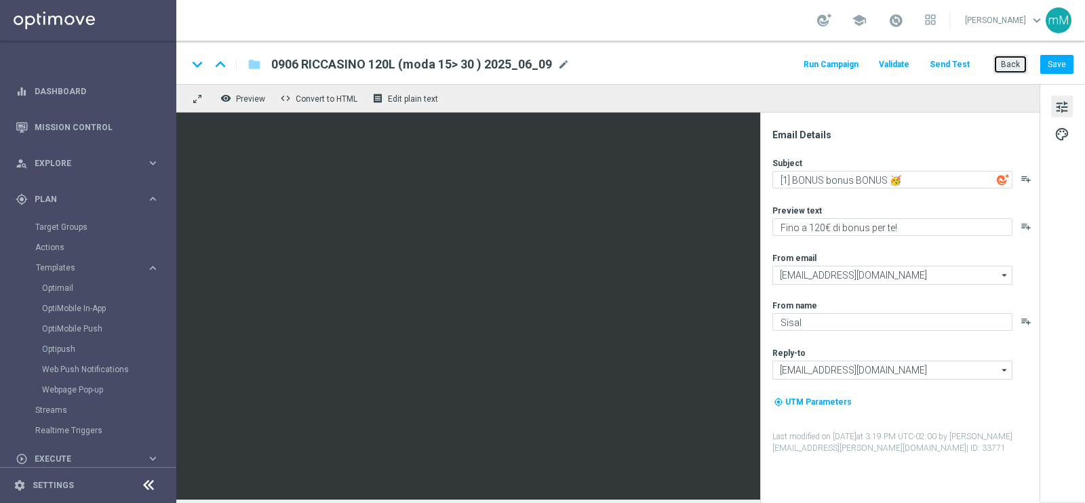
click at [1021, 72] on button "Back" at bounding box center [1011, 64] width 34 height 19
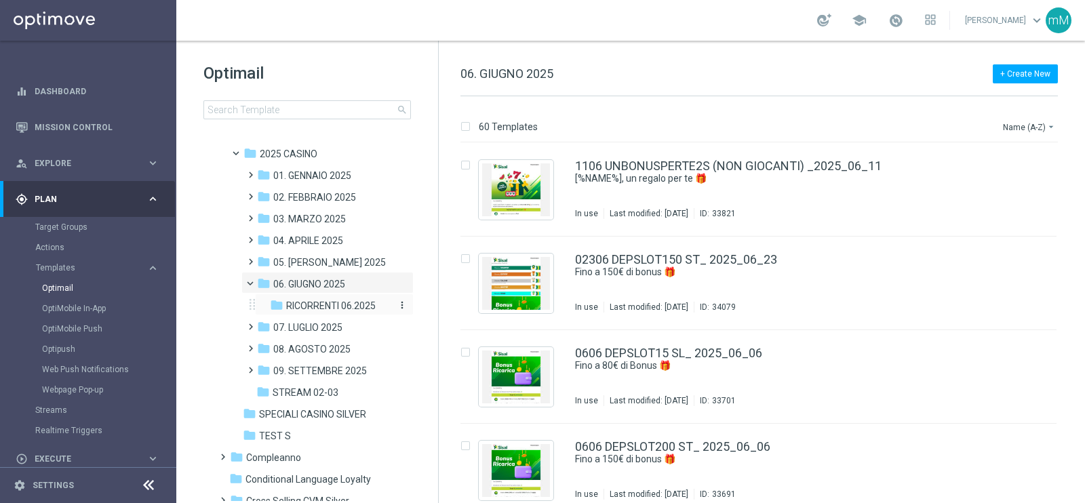
scroll to position [140, 0]
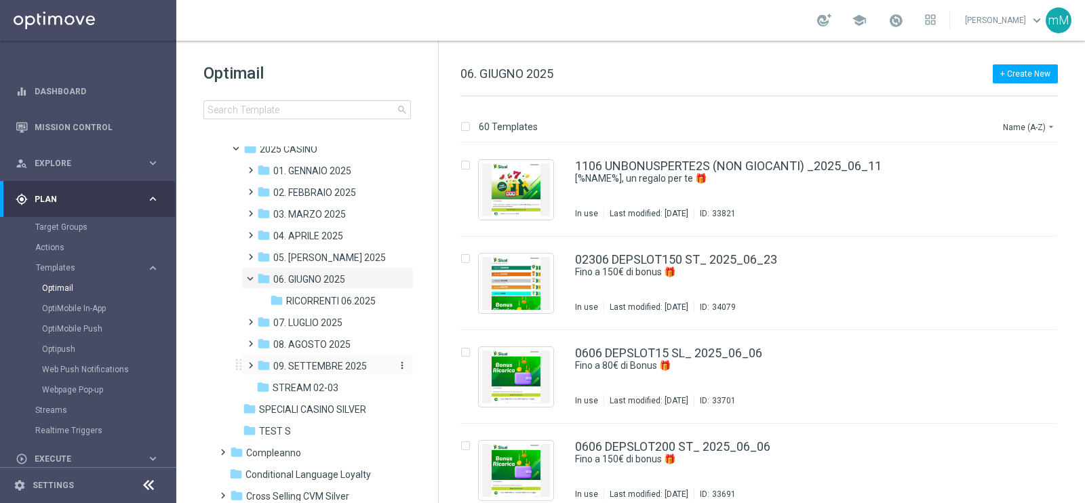
click at [326, 361] on span "09. SETTEMBRE 2025" at bounding box center [320, 366] width 94 height 12
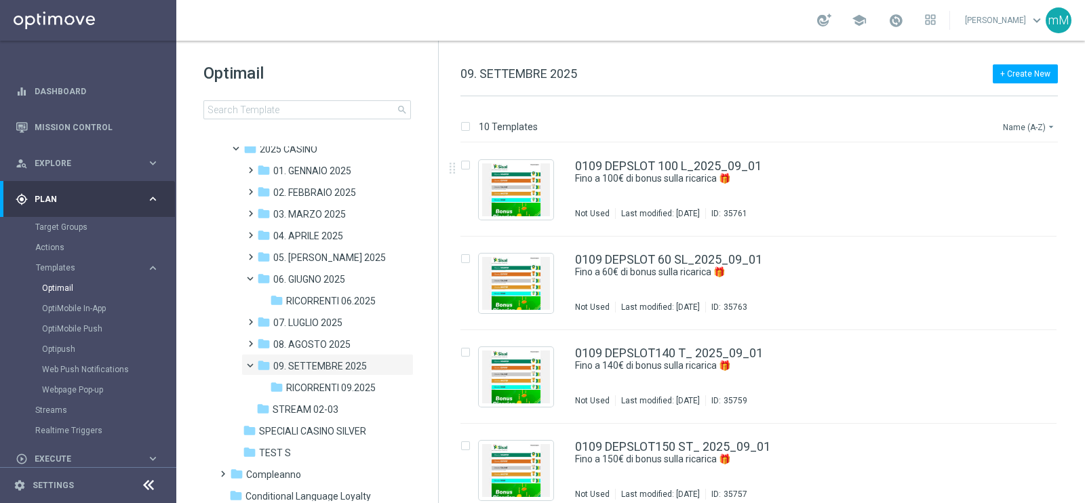
click at [1018, 120] on button "Name (A-Z) arrow_drop_down" at bounding box center [1030, 127] width 56 height 16
click at [1004, 185] on span "Date Modified (Newest)" at bounding box center [1006, 186] width 91 height 9
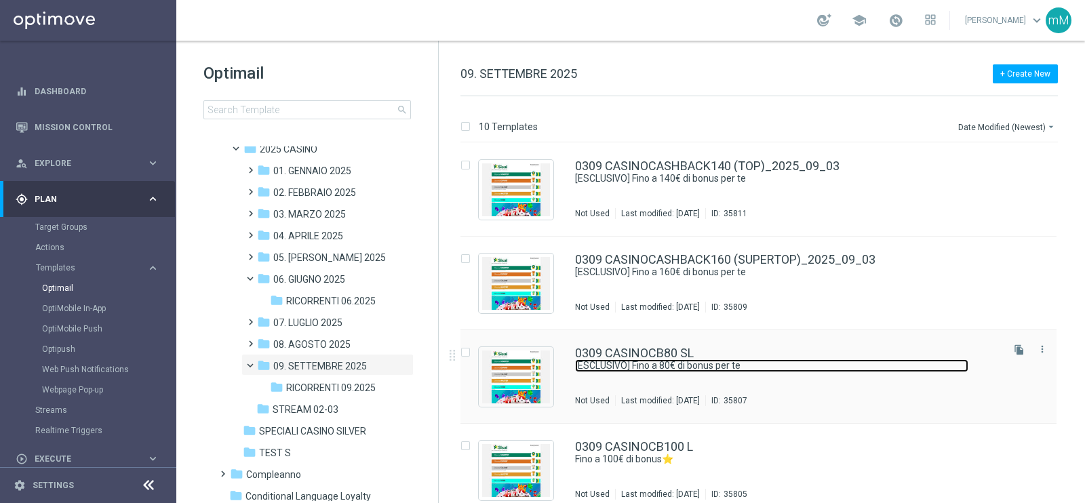
click at [629, 364] on link "[ESCLUSIVO] Fino a 80€ di bonus per te" at bounding box center [771, 366] width 393 height 13
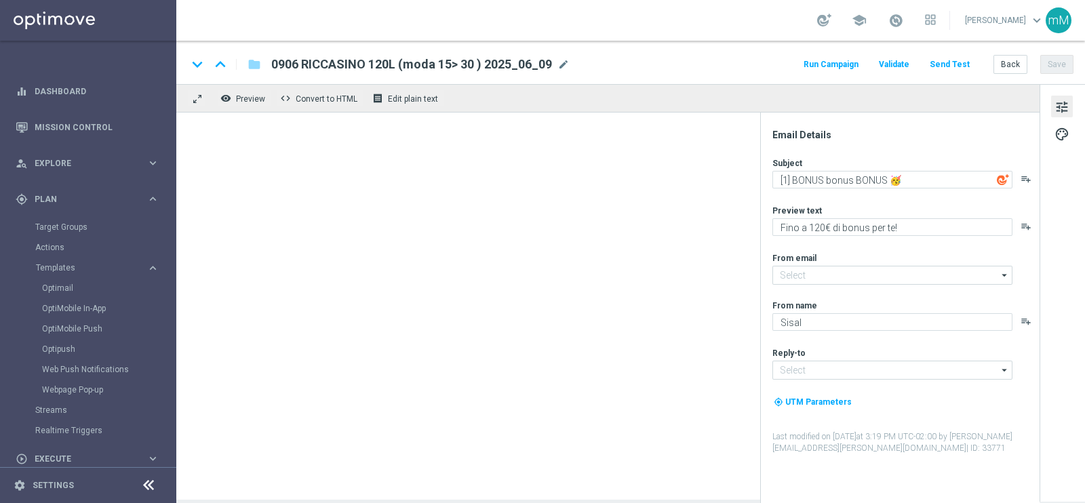
type input "[EMAIL_ADDRESS][DOMAIN_NAME]"
type textarea "[ESCLUSIVO] Fino a 80€ di bonus per te"
type textarea "Scopri la promozione che ti abbiamo riservato"
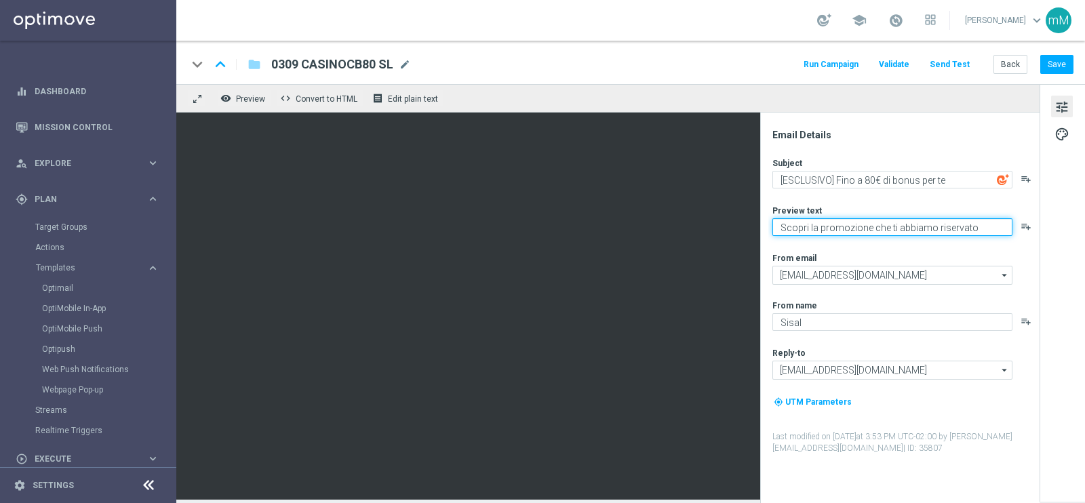
click at [850, 230] on textarea "Scopri la promozione che ti abbiamo riservato" at bounding box center [893, 227] width 240 height 18
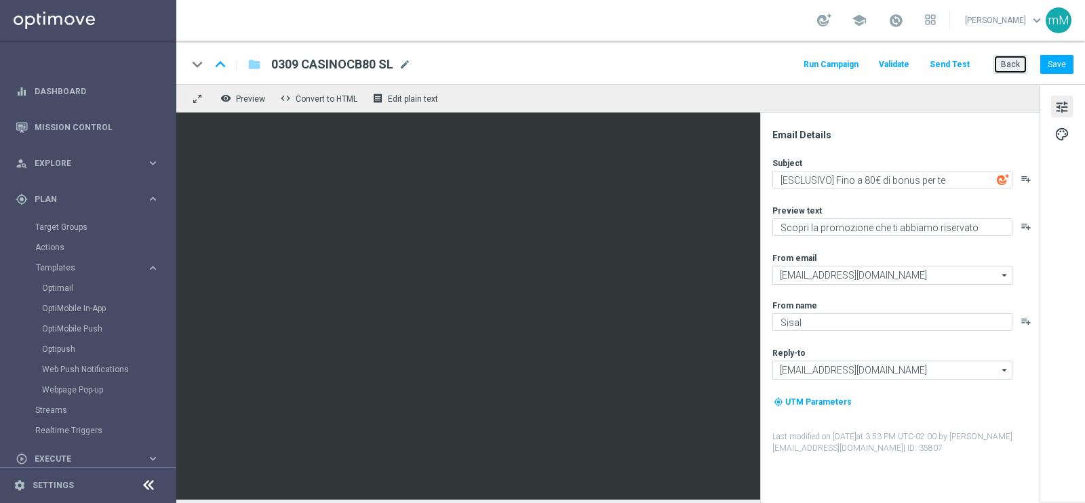
click at [1015, 58] on button "Back" at bounding box center [1011, 64] width 34 height 19
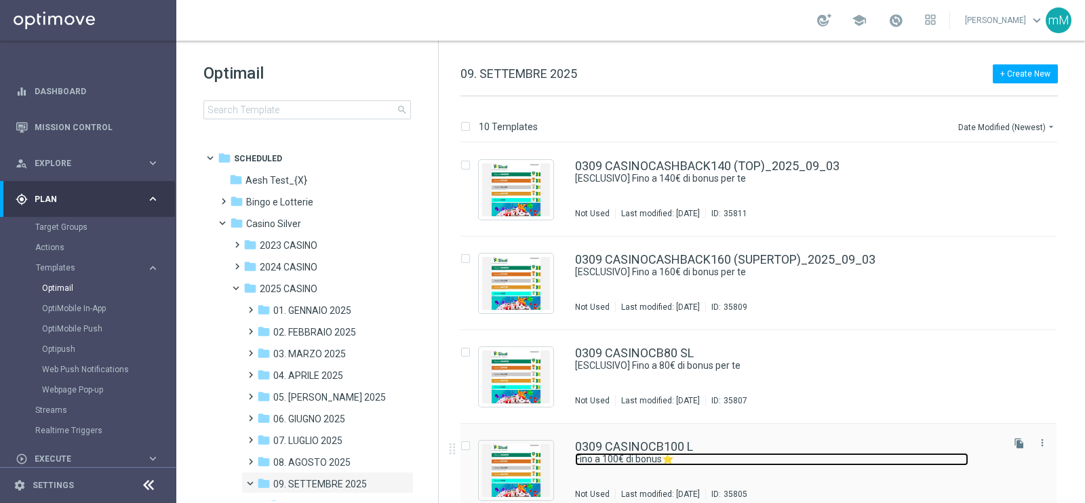
click at [665, 457] on link "Fino a 100€ di bonus⭐" at bounding box center [771, 459] width 393 height 13
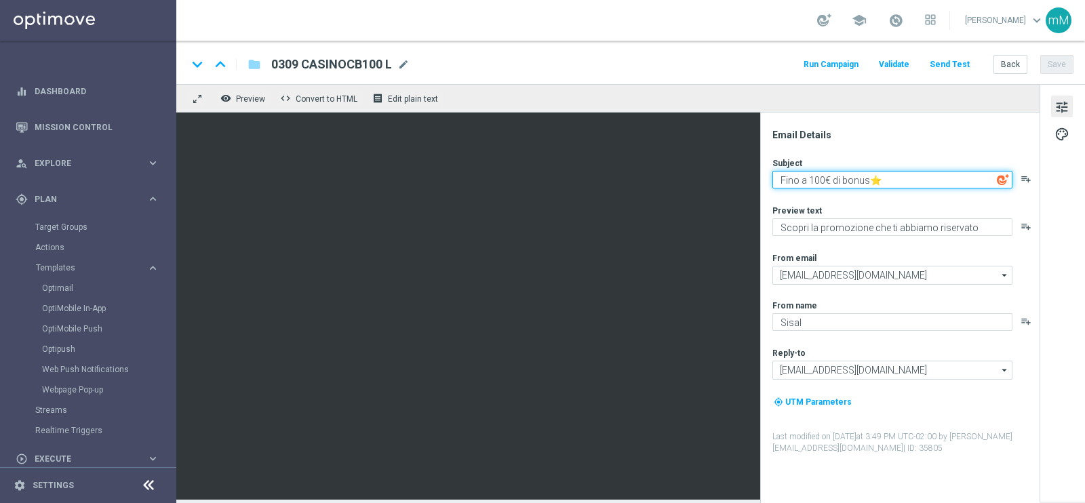
click at [850, 183] on textarea "Fino a 100€ di bonus⭐" at bounding box center [893, 180] width 240 height 18
paste textarea "Scopri la promozione che ti abbiamo riservato"
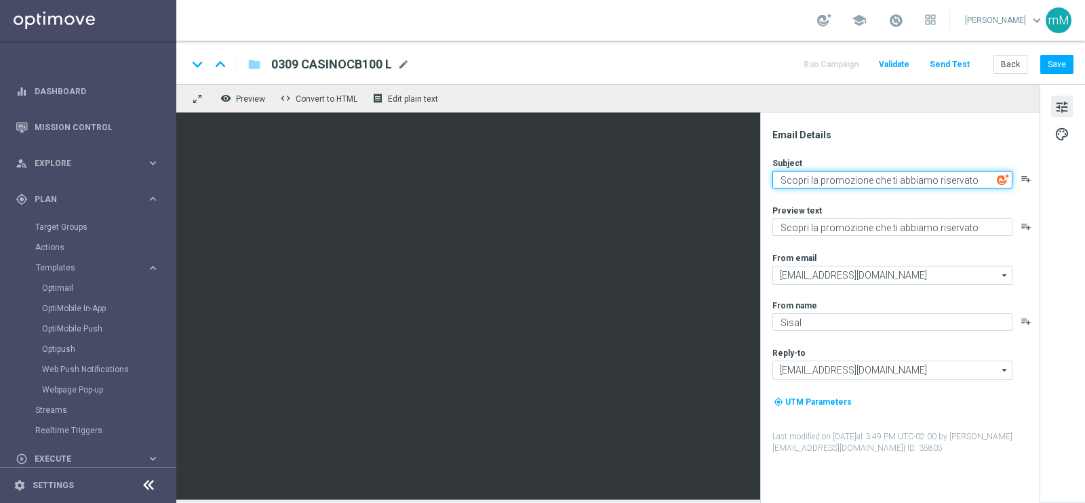
click at [838, 178] on textarea "Scopri la promozione che ti abbiamo riservato" at bounding box center [893, 180] width 240 height 18
paste textarea "[ESCLUSIVO] Fino a 140€ di bonus per te"
click at [875, 185] on textarea "[ESCLUSIVO] Fino a 140€ di bonus per te" at bounding box center [893, 180] width 240 height 18
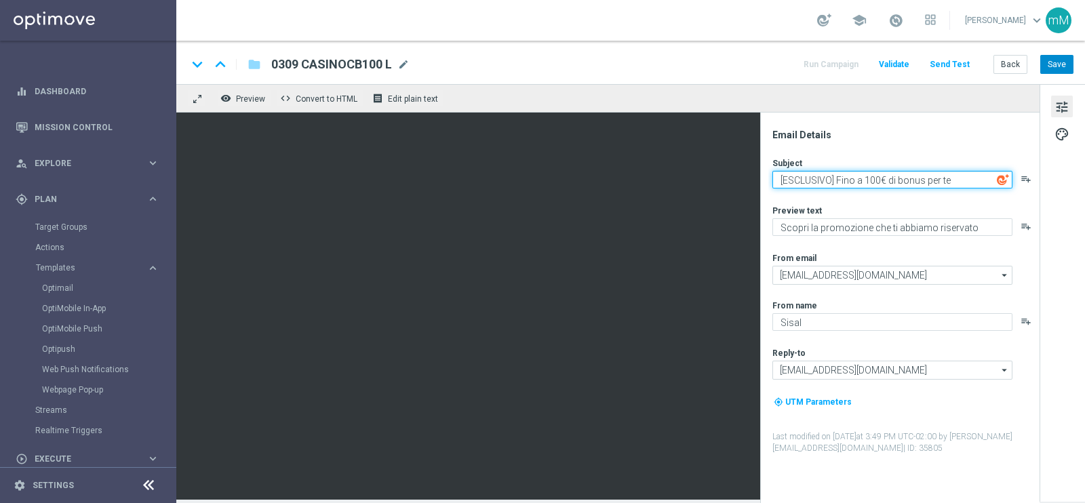
type textarea "[ESCLUSIVO] Fino a 100€ di bonus per te"
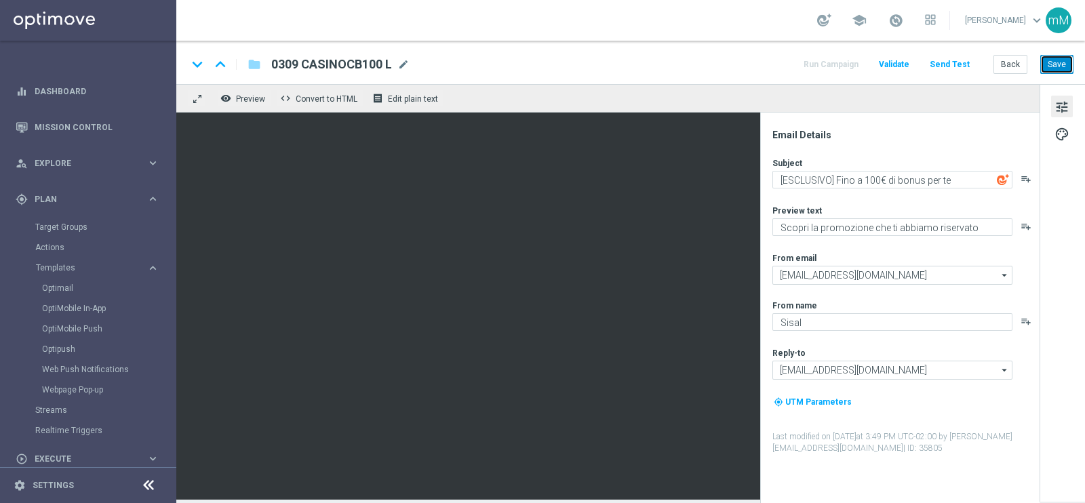
click at [1056, 58] on button "Save" at bounding box center [1057, 64] width 33 height 19
click at [1058, 66] on button "Save" at bounding box center [1057, 64] width 33 height 19
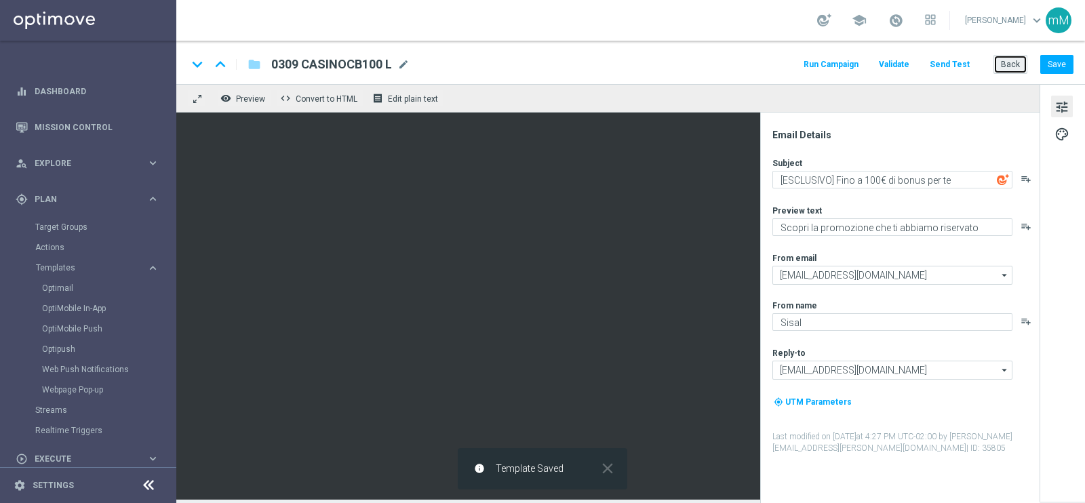
click at [1010, 60] on button "Back" at bounding box center [1011, 64] width 34 height 19
